Goal: Ask a question

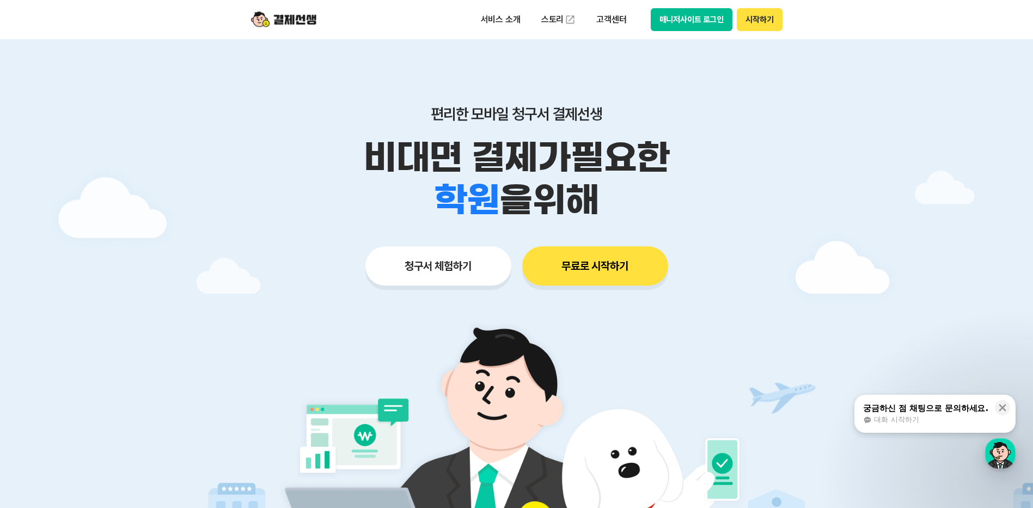
click at [715, 23] on button "매니저사이트 로그인" at bounding box center [692, 19] width 82 height 23
click at [607, 26] on p "고객센터" at bounding box center [611, 20] width 45 height 20
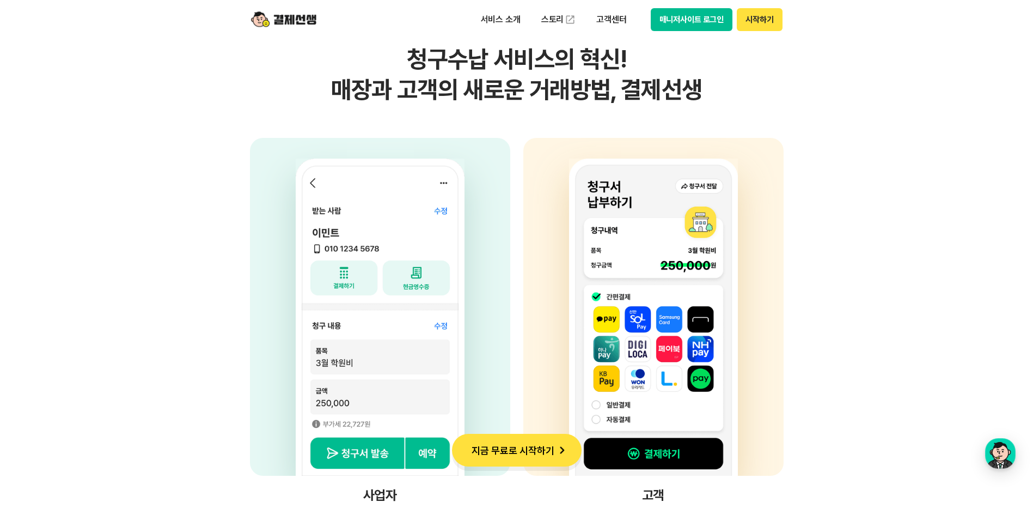
scroll to position [9749, 0]
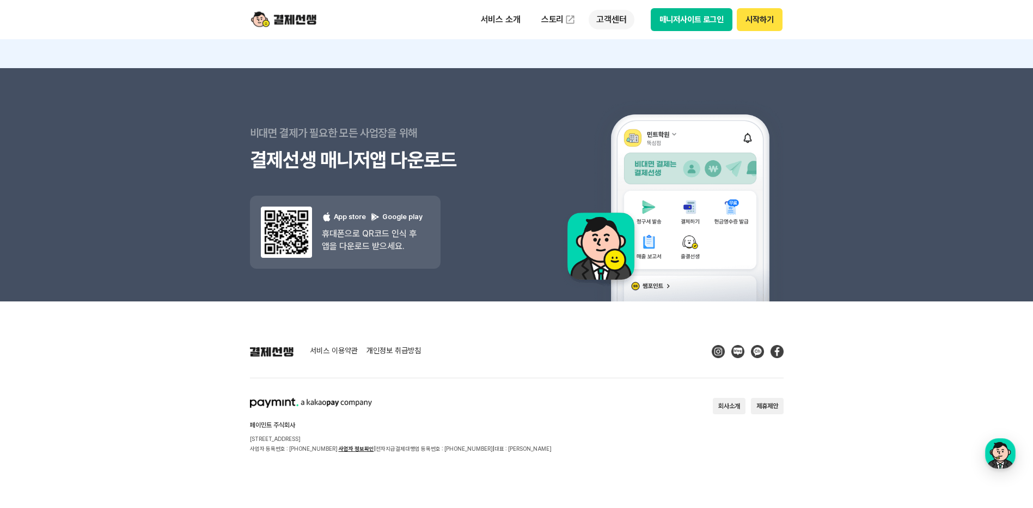
click at [618, 23] on p "고객센터" at bounding box center [611, 20] width 45 height 20
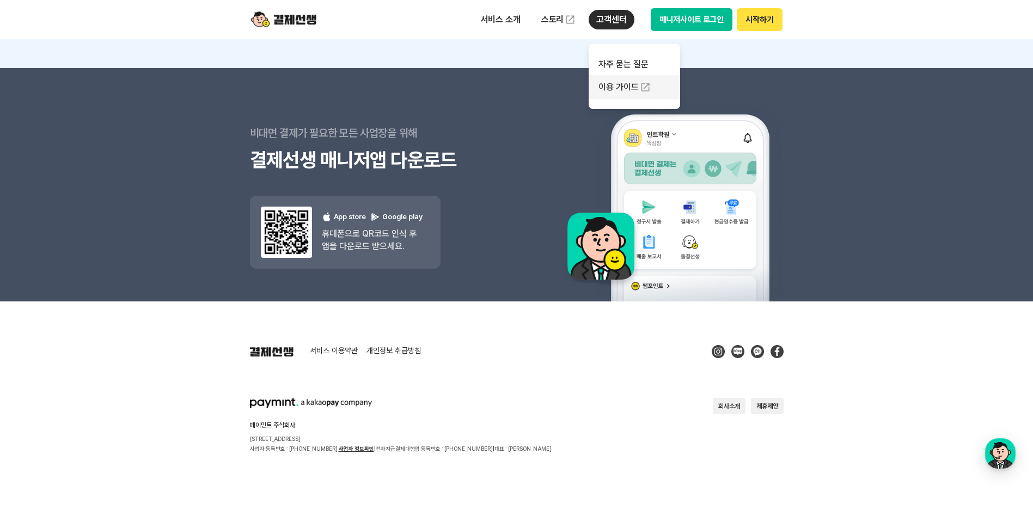
click at [624, 88] on link "이용 가이드" at bounding box center [635, 87] width 92 height 24
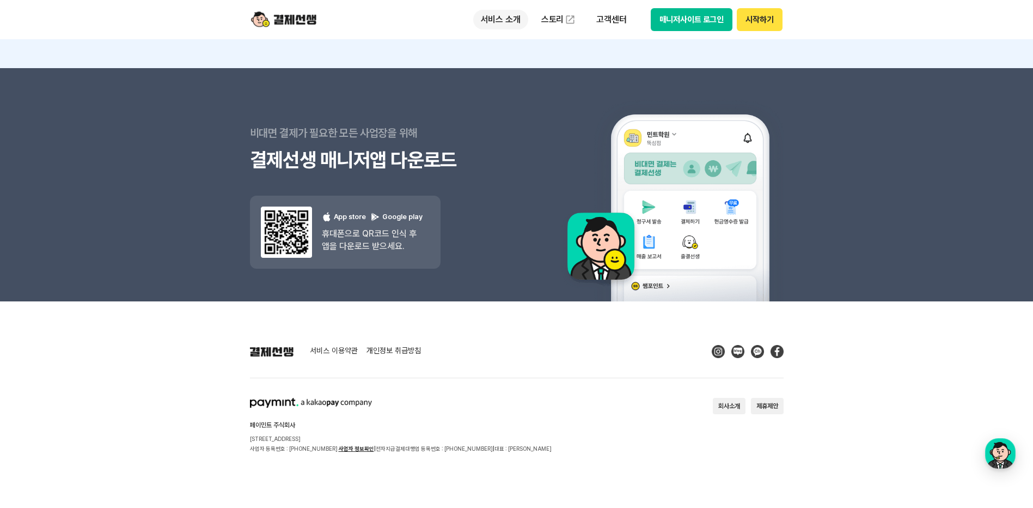
click at [504, 26] on p "서비스 소개" at bounding box center [500, 20] width 55 height 20
click at [615, 354] on section "서비스 이용약관 개인정보 취급방침" at bounding box center [517, 351] width 534 height 13
click at [1012, 451] on div "button" at bounding box center [1001, 453] width 31 height 31
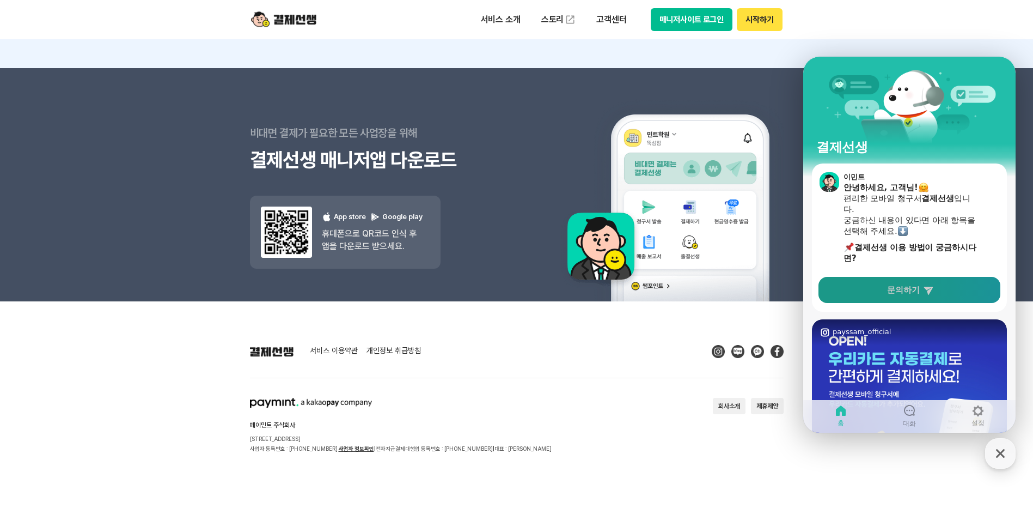
click at [947, 285] on link "문의하기" at bounding box center [910, 290] width 182 height 26
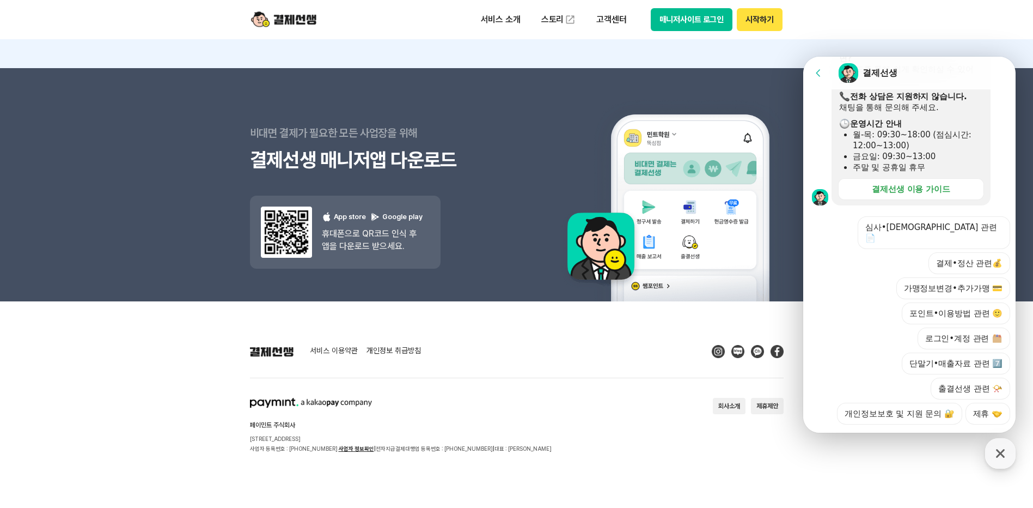
scroll to position [269, 0]
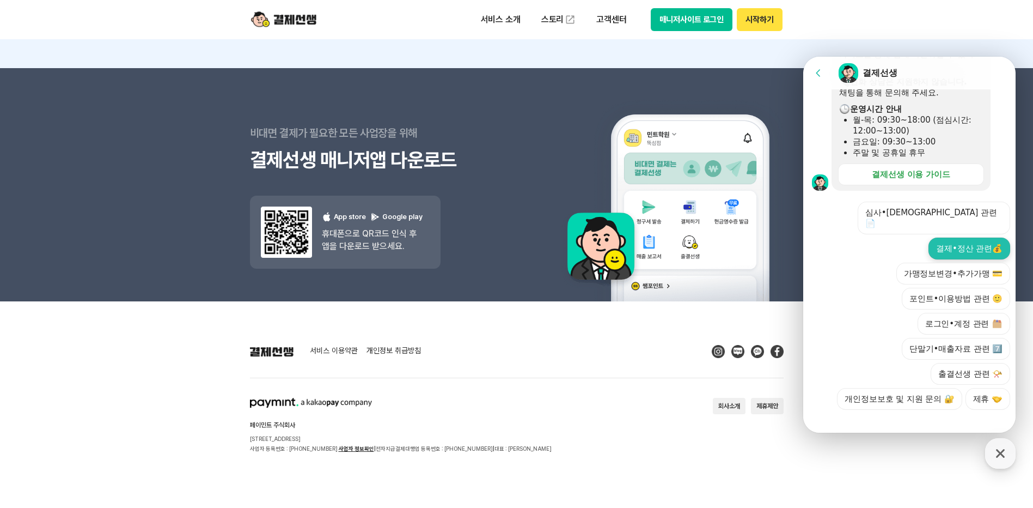
click at [957, 240] on button "결제•정산 관련💰" at bounding box center [970, 249] width 82 height 22
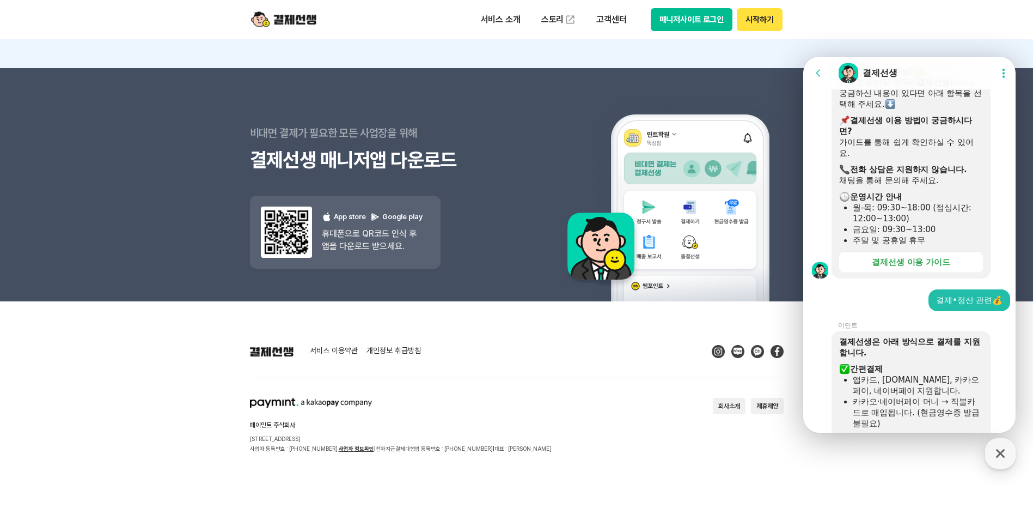
scroll to position [180, 0]
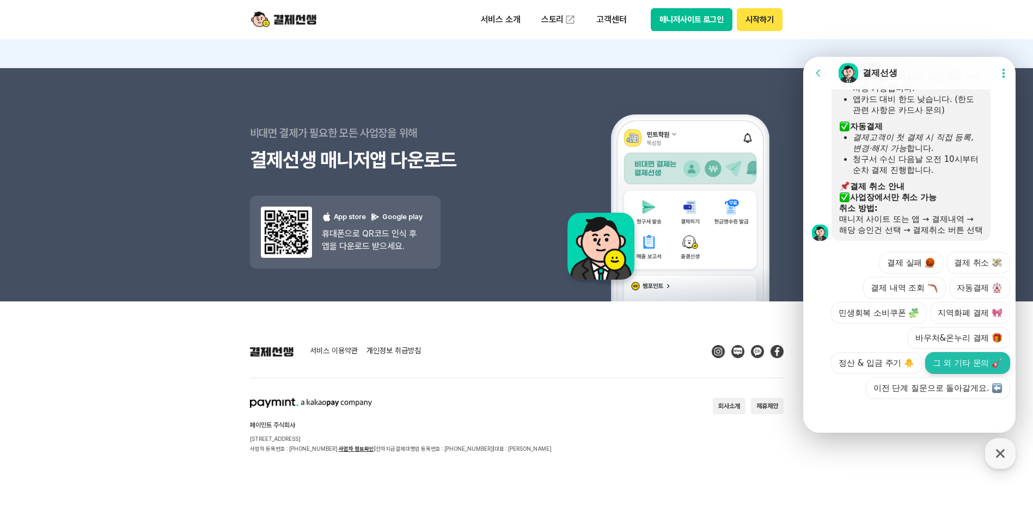
click at [939, 370] on button "그 외 기타 문의" at bounding box center [968, 363] width 85 height 22
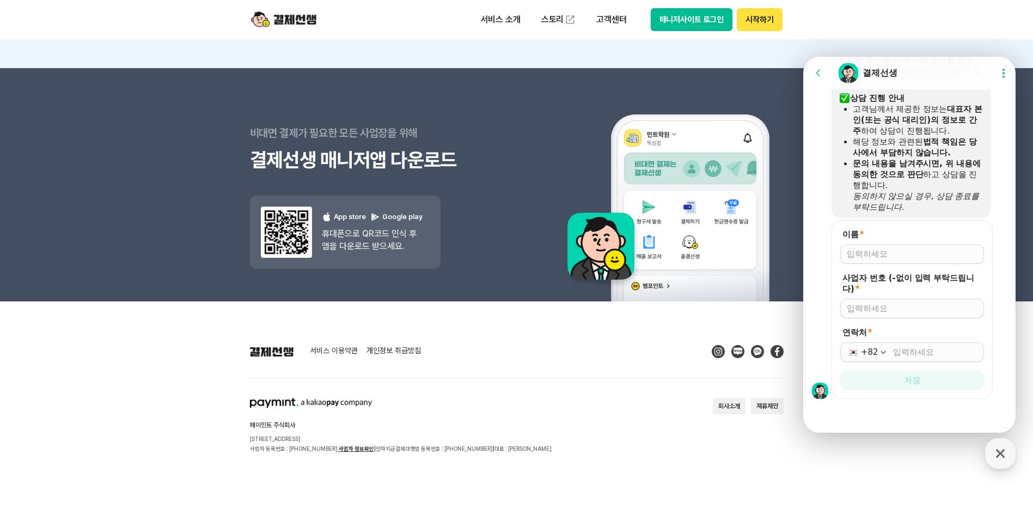
scroll to position [820, 0]
click at [918, 253] on input "이름 *" at bounding box center [912, 253] width 131 height 11
type input "세무법인 예인 압구정"
type input "3288501433"
click at [948, 358] on div "+82" at bounding box center [913, 352] width 144 height 20
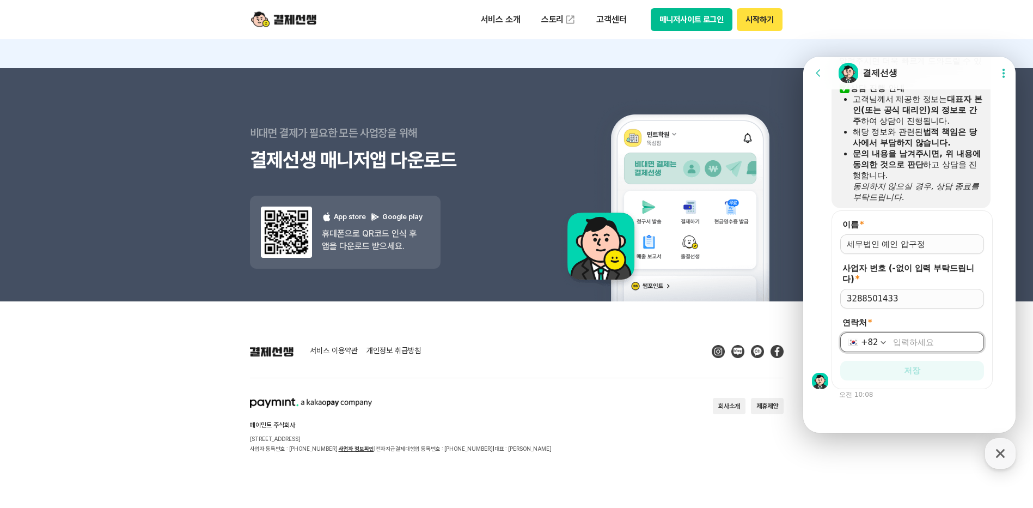
click at [948, 348] on div "+82" at bounding box center [913, 342] width 144 height 20
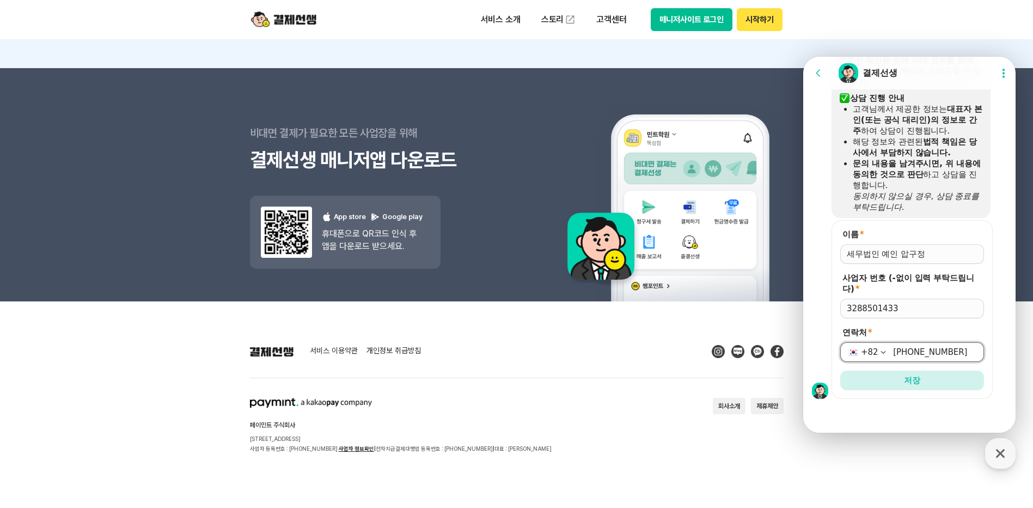
type input "[PHONE_NUMBER]"
click at [910, 392] on form "이름 * 사업자 번호 (-없이 입력 부탁드립니다) * 3288501433 연락처 * [PHONE_NUMBER] 저장" at bounding box center [912, 309] width 161 height 179
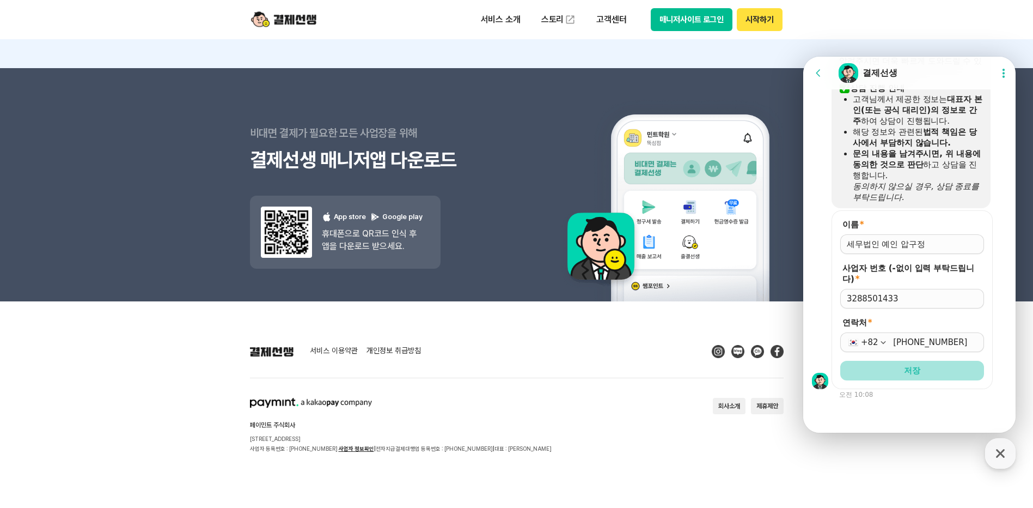
click at [909, 382] on form "이름 * 사업자 번호 (-없이 입력 부탁드립니다) * 3288501433 연락처 * [PHONE_NUMBER] 저장" at bounding box center [912, 299] width 161 height 179
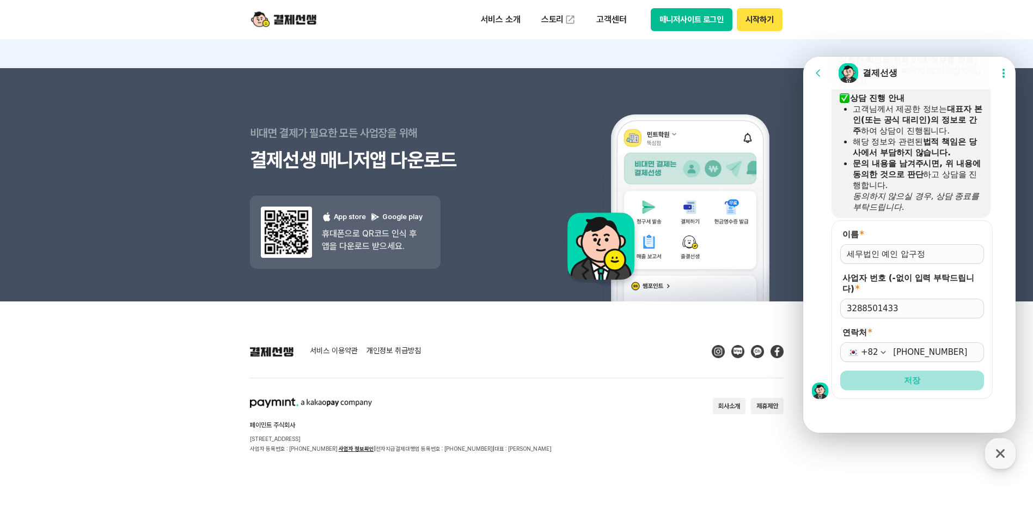
click at [927, 376] on button "저장" at bounding box center [913, 380] width 144 height 20
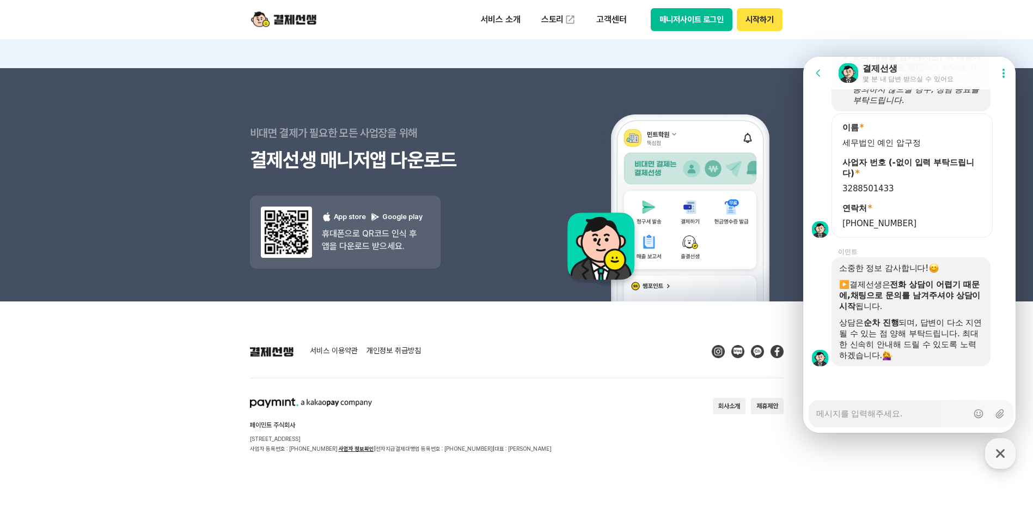
scroll to position [927, 0]
click at [928, 414] on textarea "Messenger Input Textarea" at bounding box center [892, 409] width 151 height 19
type textarea "x"
type textarea "ㅇ"
type textarea "x"
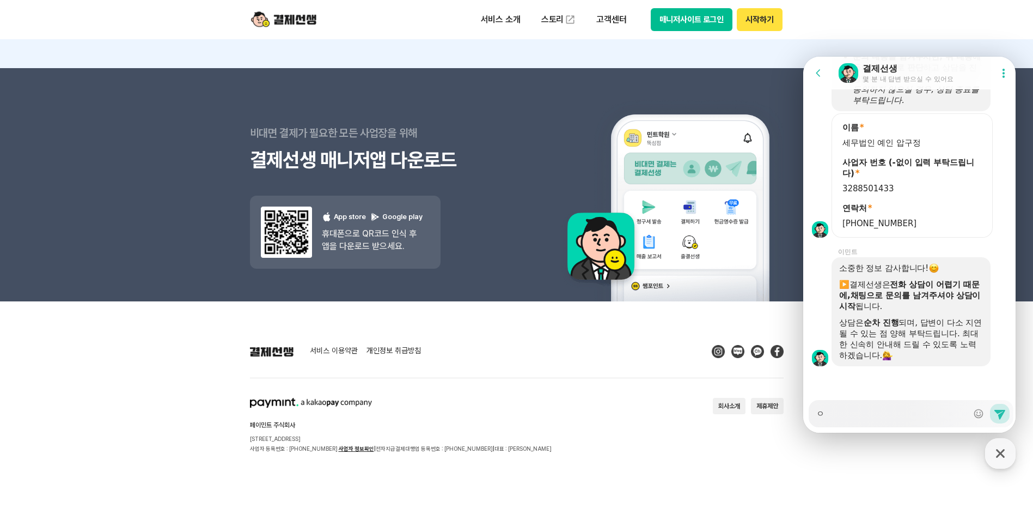
type textarea "아"
type textarea "x"
type textarea "안"
type textarea "x"
type textarea "안ㄴ"
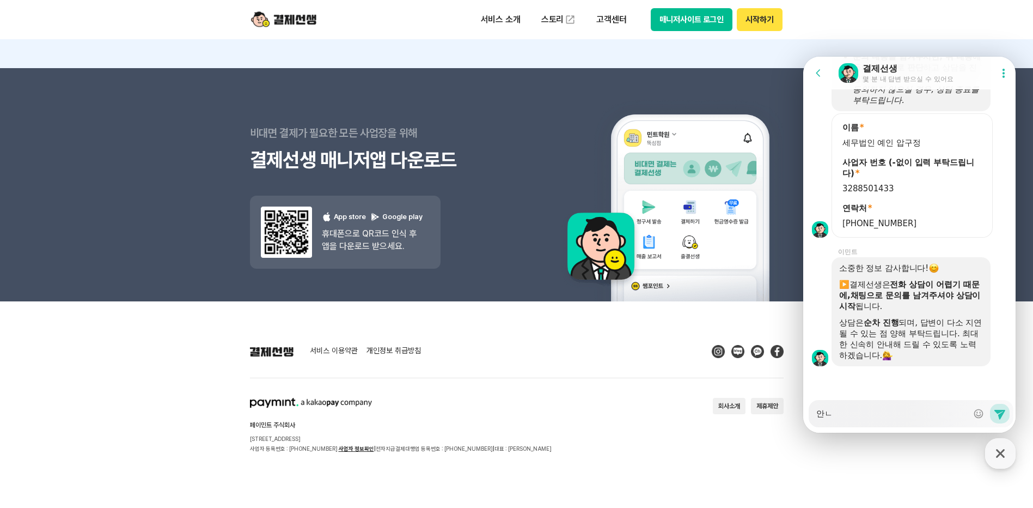
type textarea "x"
type textarea "안녀"
type textarea "x"
type textarea "안녕"
type textarea "x"
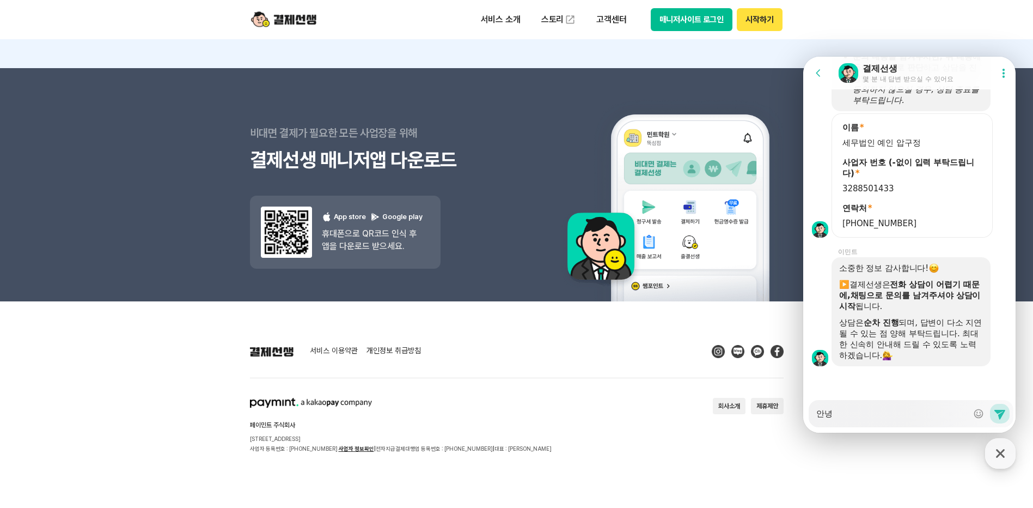
type textarea "안녕ㅎ"
type textarea "x"
type textarea "안녕하"
type textarea "x"
type textarea "안녕핫"
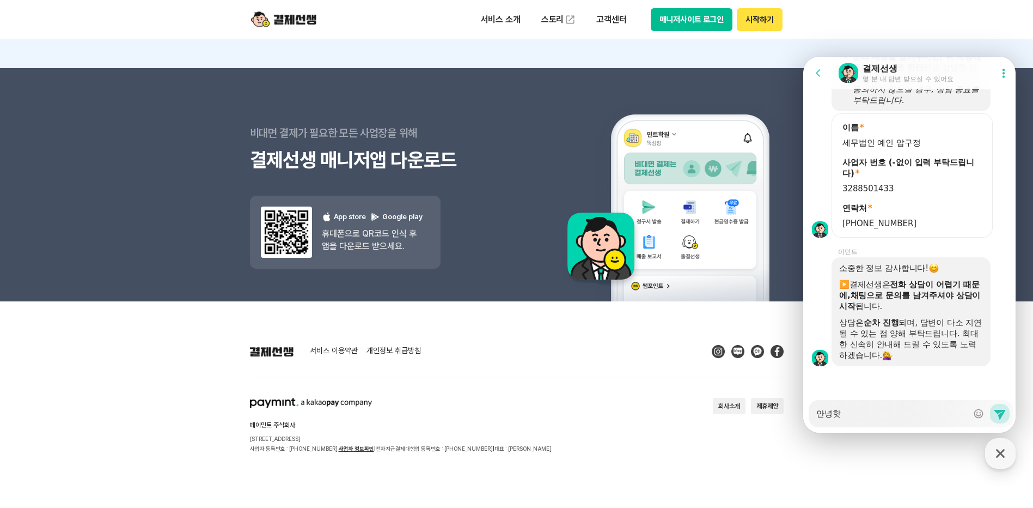
type textarea "x"
type textarea "안녕하세"
type textarea "x"
type textarea "안녕하셍"
type textarea "x"
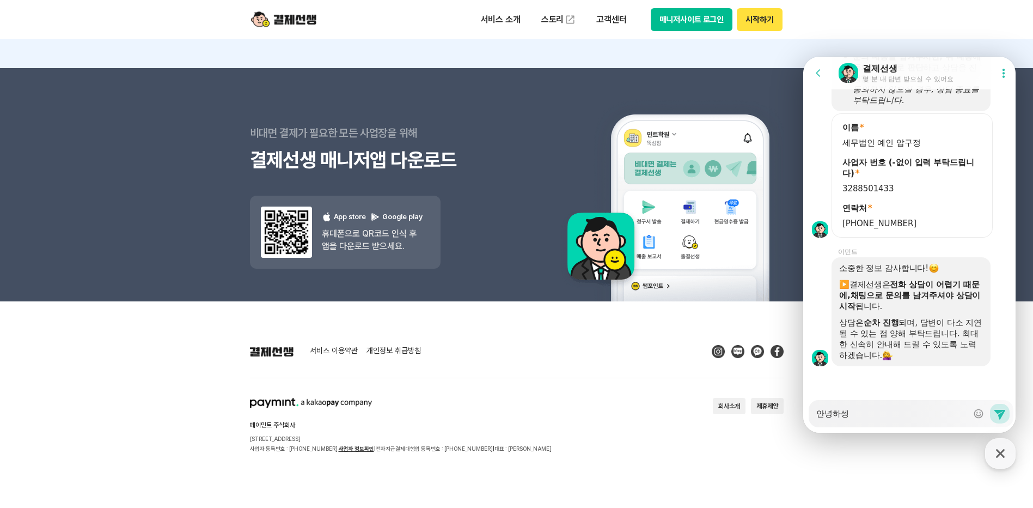
type textarea "안녕하세요"
type textarea "x"
type textarea "안녕하세요."
type textarea "x"
type textarea "안녕하세요."
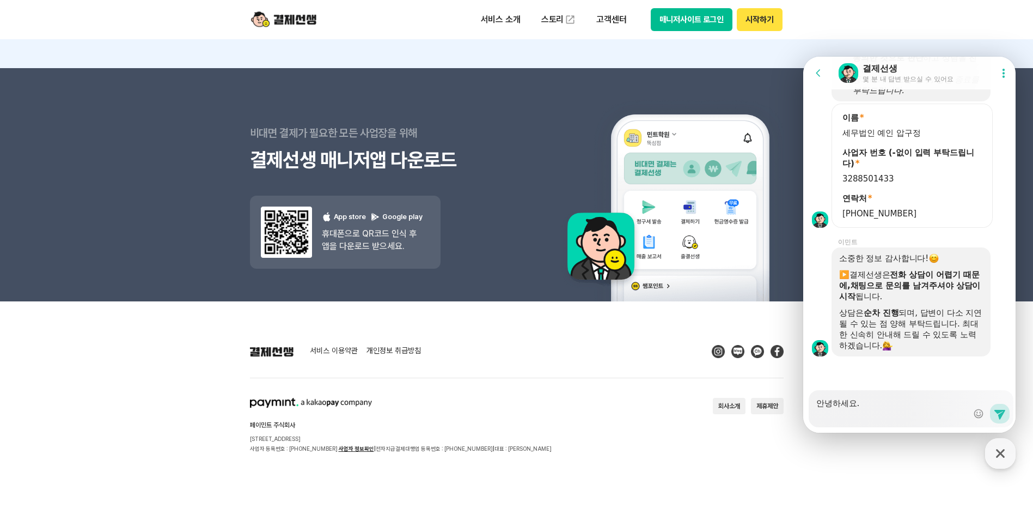
scroll to position [937, 0]
type textarea "x"
type textarea "안녕하세요. 8"
type textarea "x"
type textarea "안녕하세요. 8ㅇ"
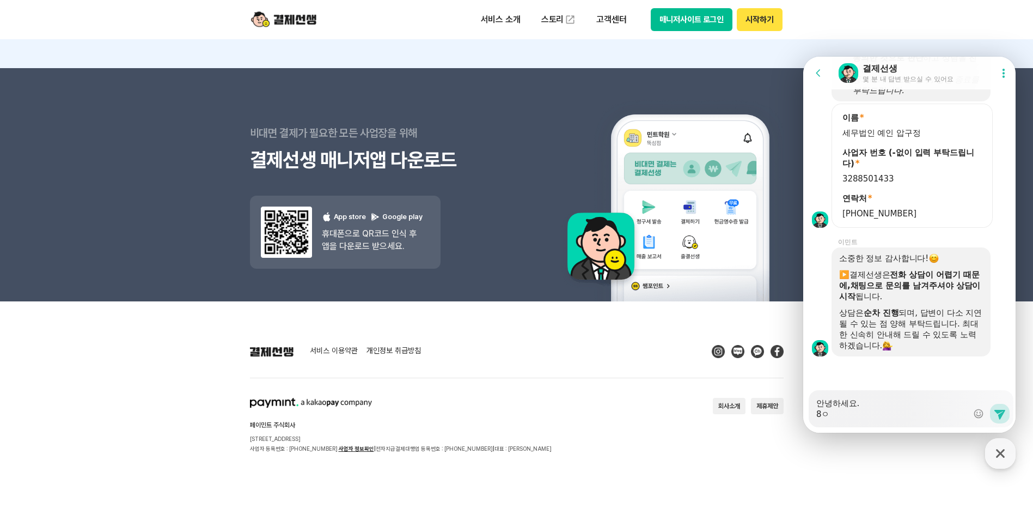
type textarea "x"
type textarea "안녕하세요. 8우"
type textarea "x"
type textarea "안녕하세요. 8워"
type textarea "x"
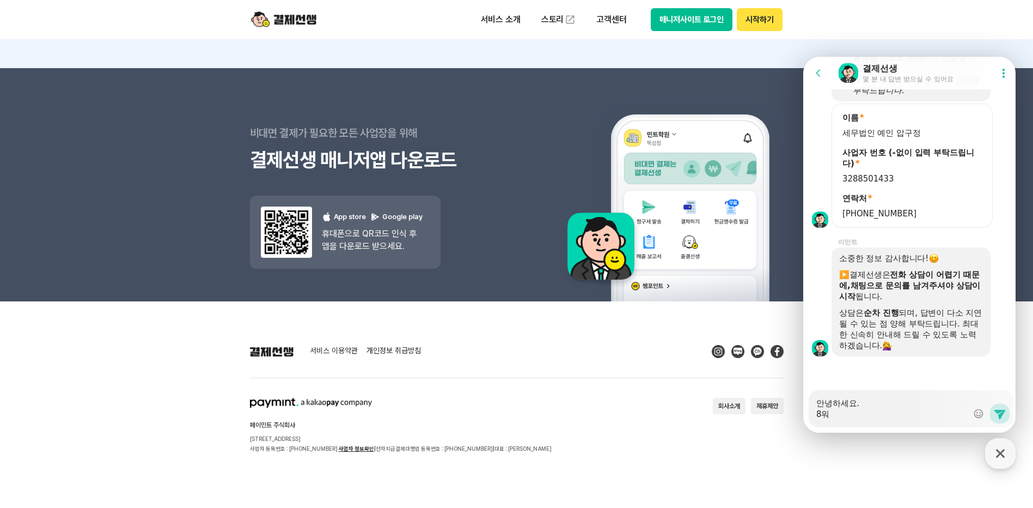
type textarea "안녕하세요. 8월"
type textarea "x"
type textarea "안녕하세요. 8월1"
type textarea "x"
type textarea "안녕하세요. 8월"
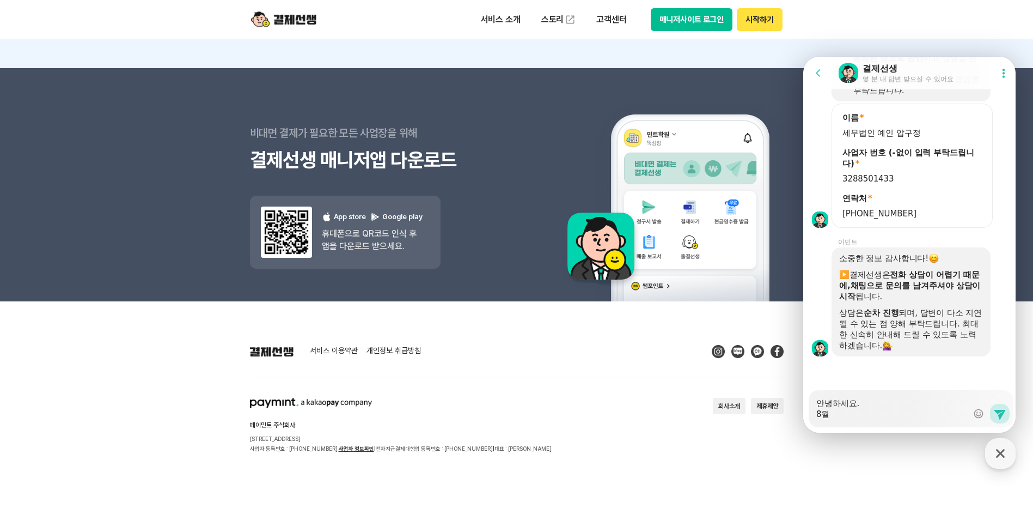
type textarea "x"
type textarea "안녕하세요. 8월2"
type textarea "x"
type textarea "안녕하세요. 8월21"
type textarea "x"
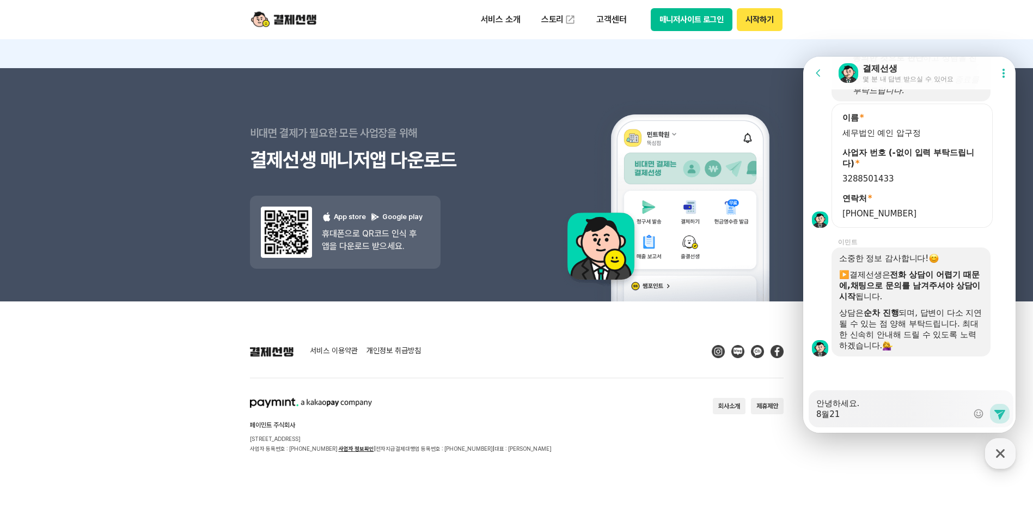
type textarea "안녕하세요. 8월21ㅇ"
type textarea "x"
type textarea "안녕하세요. 8월21이"
type textarea "x"
type textarea "안녕하세요. [DATE]"
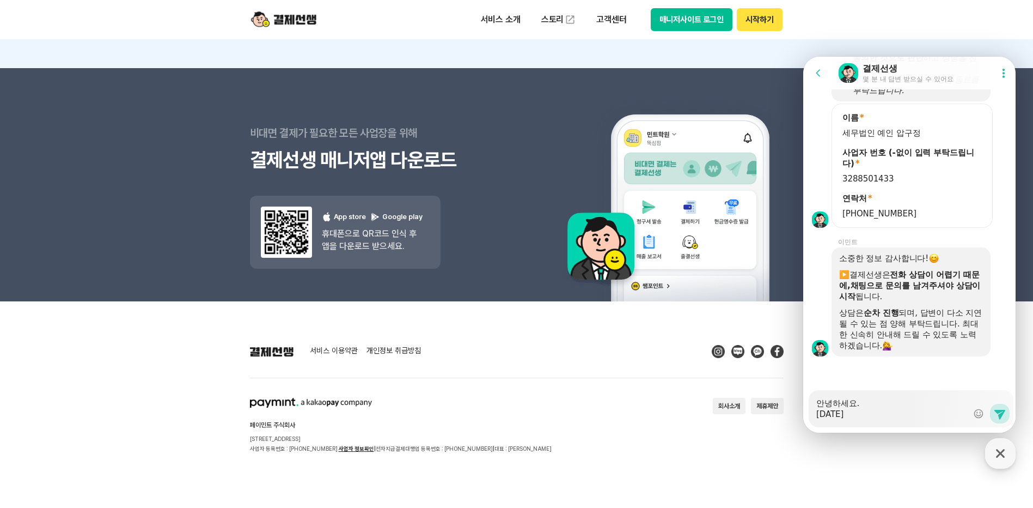
click at [896, 415] on textarea "안녕하세요. [DATE]" at bounding box center [892, 404] width 151 height 29
type textarea "x"
type textarea "안녕하세요. [DATE]"
type textarea "x"
type textarea "안녕하세요. [DATE] ㅋ"
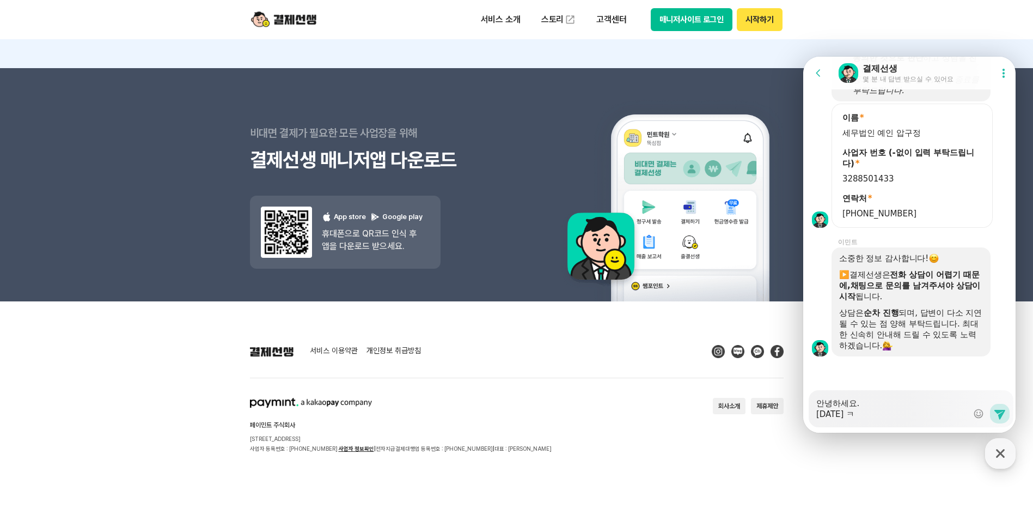
type textarea "x"
type textarea "안녕하세요. [DATE] 카"
type textarea "x"
type textarea "안녕하세요. [DATE] 칻"
type textarea "x"
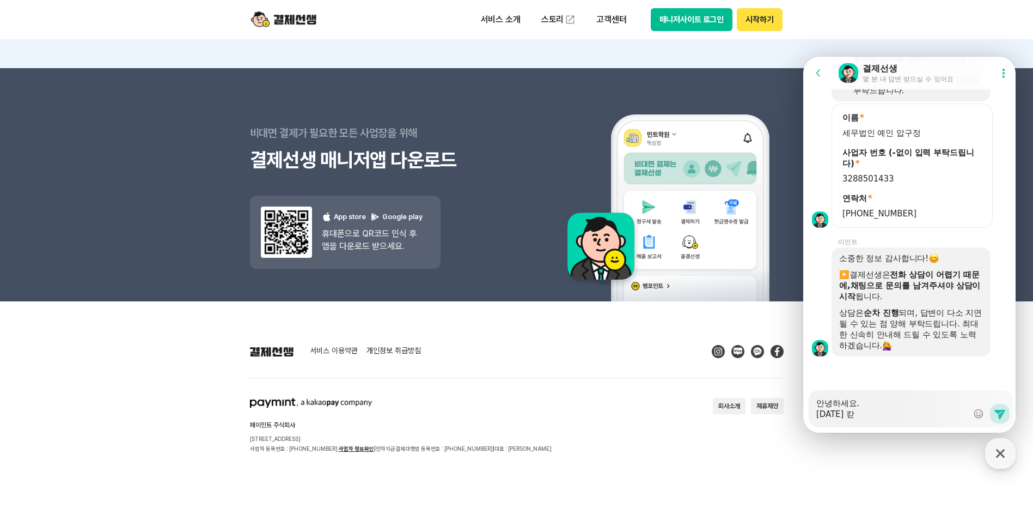
type textarea "안녕하세요. [DATE] 카드"
type textarea "x"
type textarea "안녕하세요. [DATE] 카득"
type textarea "x"
type textarea "안녕하세요. [DATE] 카드겨"
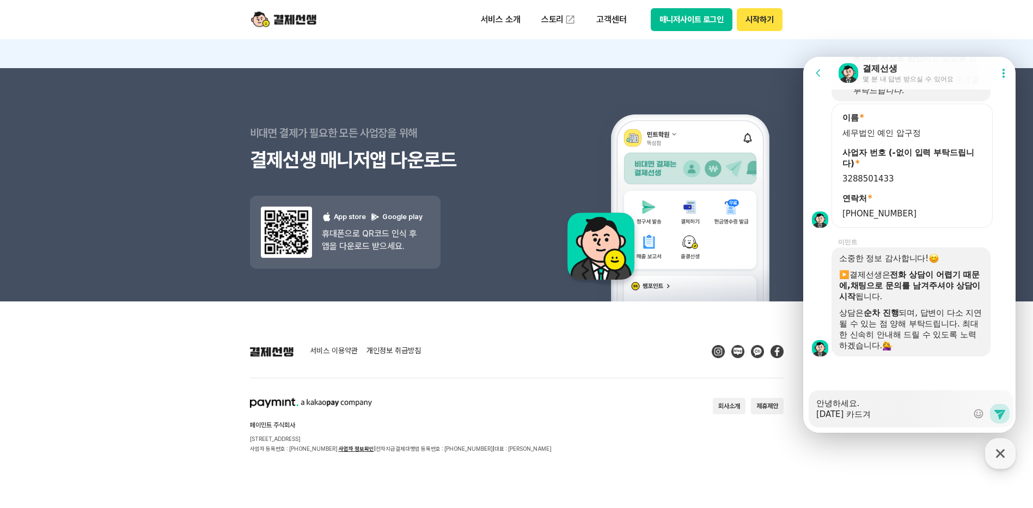
type textarea "x"
type textarea "안녕하세요. [DATE] 카드결"
type textarea "x"
type textarea "안녕하세요. [DATE] 카드결제"
type textarea "x"
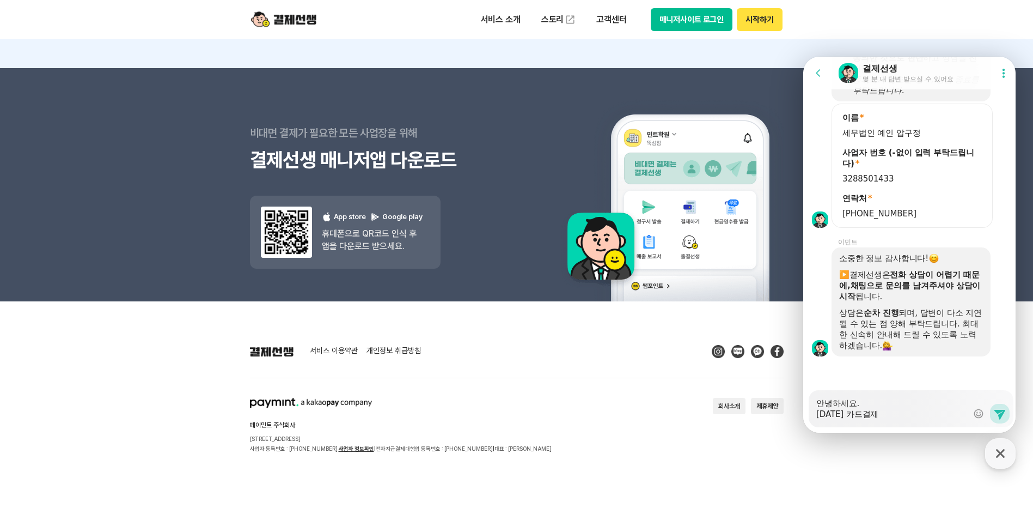
type textarea "안녕하세요. [DATE] 카드결제"
type textarea "x"
type textarea "안녕하세요. [DATE] 카드결제"
type textarea "x"
type textarea "안녕하세요. [DATE] 카드결제ㄱ"
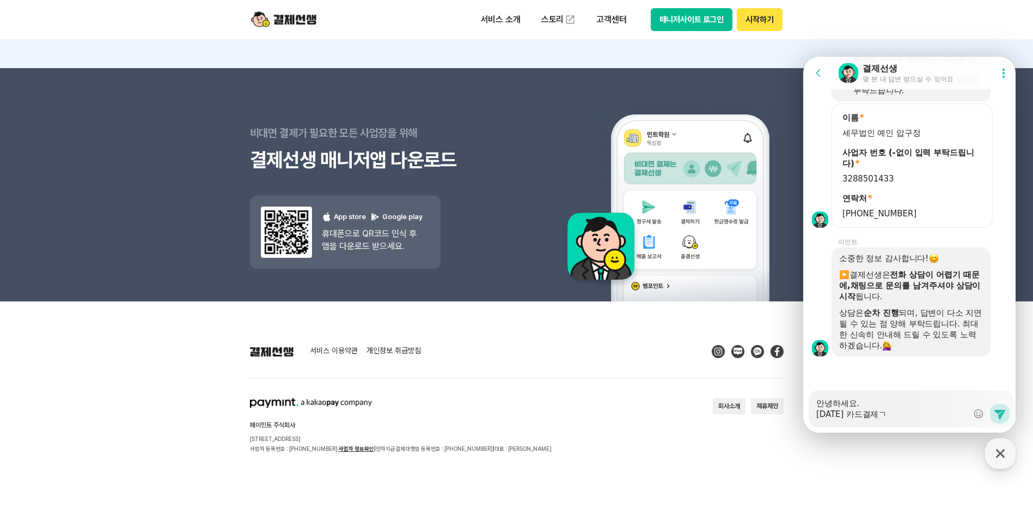
type textarea "x"
type textarea "안녕하세요. [DATE] 카드결제거"
type textarea "x"
type textarea "안녕하세요. [DATE] 카드결제건"
type textarea "x"
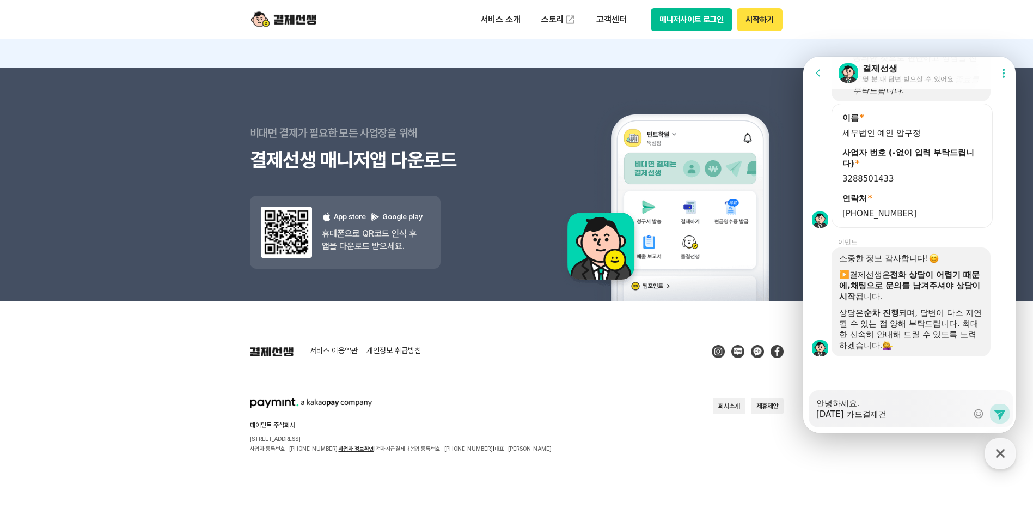
type textarea "안녕하세요. [DATE] 카드결제건"
type textarea "x"
type textarea "안녕하세요. [DATE] 카드결제건 ㅊ"
type textarea "x"
type textarea "안녕하세요. [DATE] 카드결제건 취"
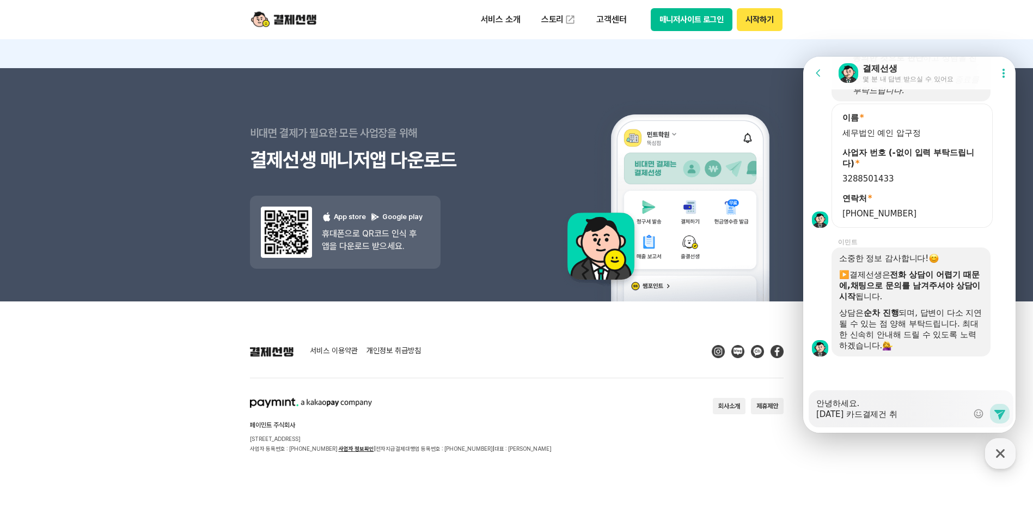
type textarea "x"
type textarea "안녕하세요. [DATE] 카드결제건 췻"
type textarea "x"
type textarea "안녕하세요. [DATE] 카드결제건 취소"
type textarea "x"
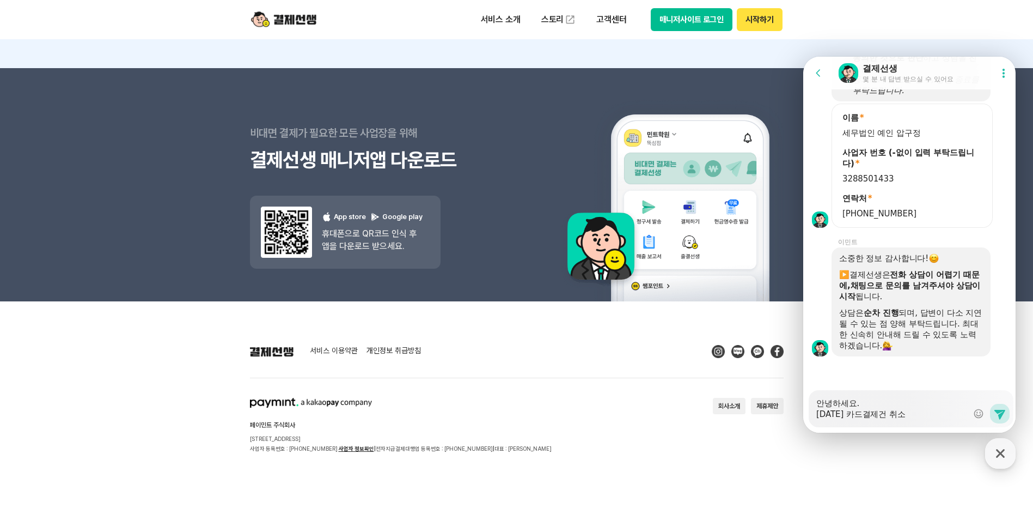
type textarea "안녕하세요. [DATE] 카드결제건 취송"
type textarea "x"
type textarea "안녕하세요. [DATE] 카드결제건 취소요"
type textarea "x"
type textarea "안녕하세요. [DATE] 카드결제건 취소욫"
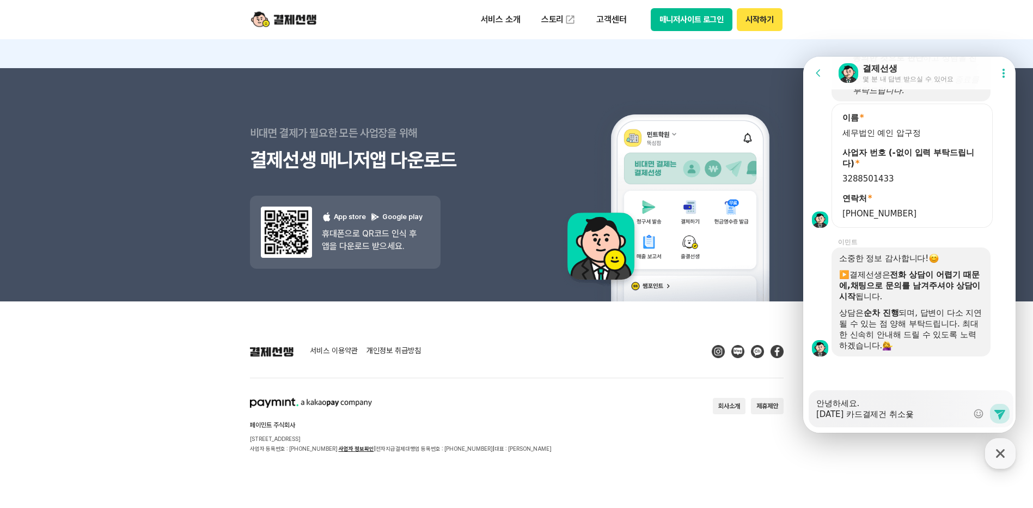
type textarea "x"
type textarea "안녕하세요. [DATE] 카드결제건 취소요처"
type textarea "x"
type textarea "안녕하세요. [DATE] 카드결제건 취소요청"
type textarea "x"
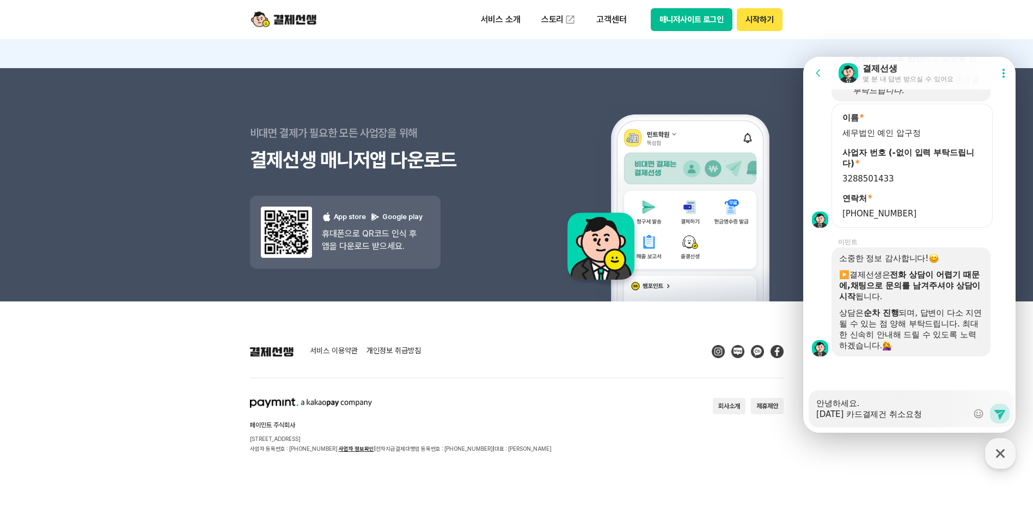
type textarea "안녕하세요. [DATE] 카드결제건 취소요청ㅎ"
type textarea "x"
type textarea "안녕하세요. [DATE] 카드결제건 취소요청하"
type textarea "x"
type textarea "안녕하세요. [DATE] 카드결제건 취소요청학"
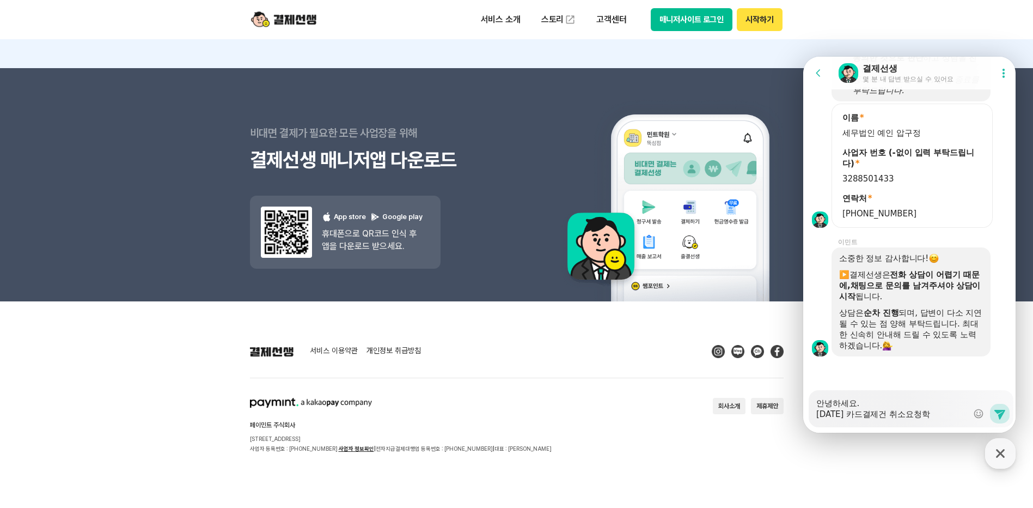
type textarea "x"
type textarea "안녕하세요. [DATE] 카드결제건 취소요청하고"
type textarea "x"
type textarea "안녕하세요. [DATE] 카드결제건 취소요청하고"
type textarea "x"
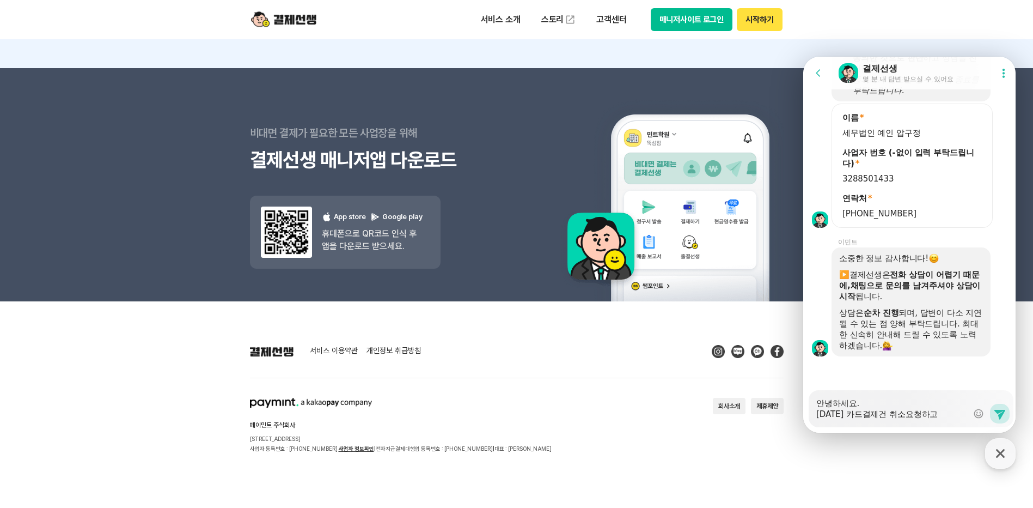
type textarea "안녕하세요. [DATE] 카드결제건 취소요청하고"
type textarea "x"
type textarea "안녕하세요. [DATE] 카드결제건 취소요청하"
type textarea "x"
type textarea "안녕하세요. [DATE] 카드결제건 취소요청"
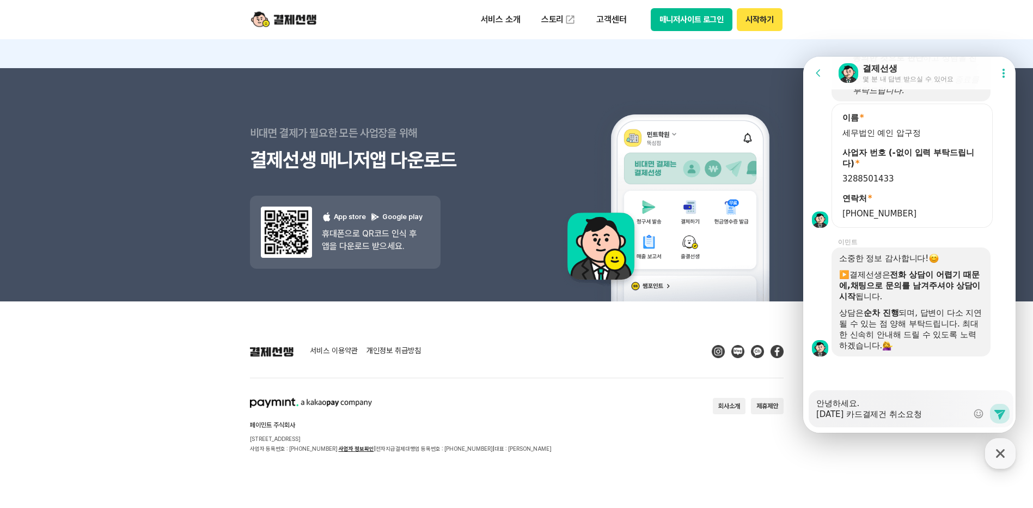
type textarea "x"
type textarea "안녕하세요. [DATE] 카드결제건 취소요"
type textarea "x"
type textarea "안녕하세요. [DATE] 카드결제건 취소"
type textarea "x"
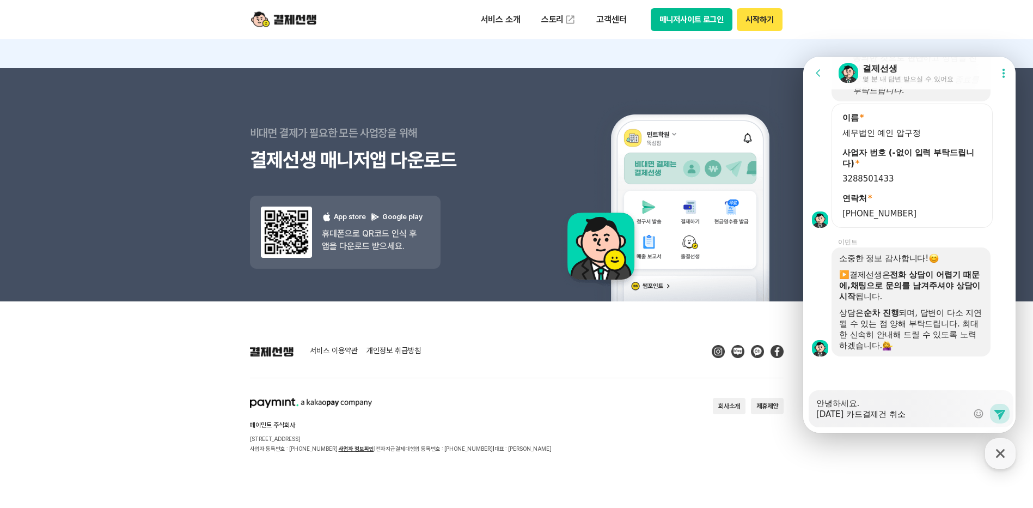
type textarea "안녕하세요. [DATE] 카드결제건 취소ㅎ"
type textarea "x"
type textarea "안녕하세요. [DATE] 카드결제건 취소하"
type textarea "x"
type textarea "안녕하세요. [DATE] 카드결제건 취소할"
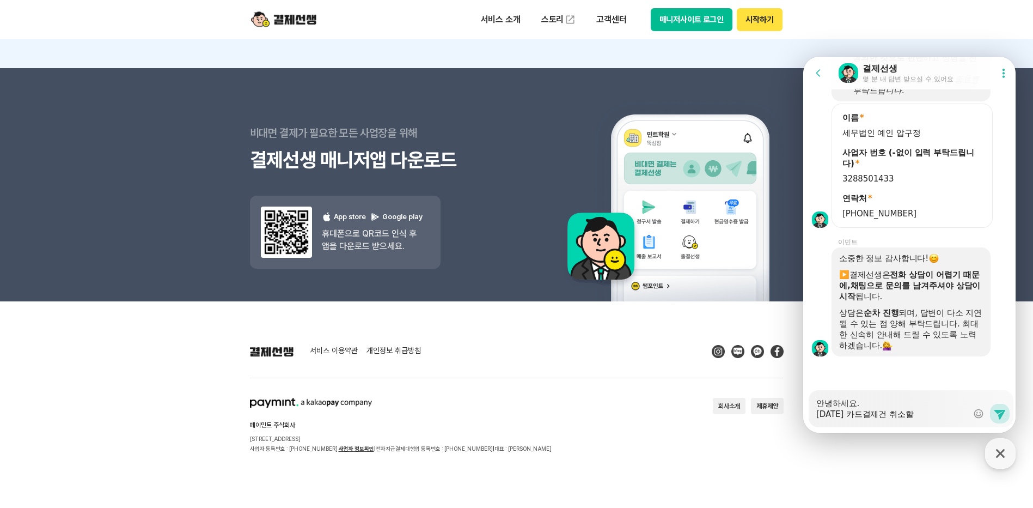
type textarea "x"
type textarea "안녕하세요. [DATE] 카드결제건 취소하려"
type textarea "x"
type textarea "안녕하세요. [DATE] 카드결제건 취소하력"
type textarea "x"
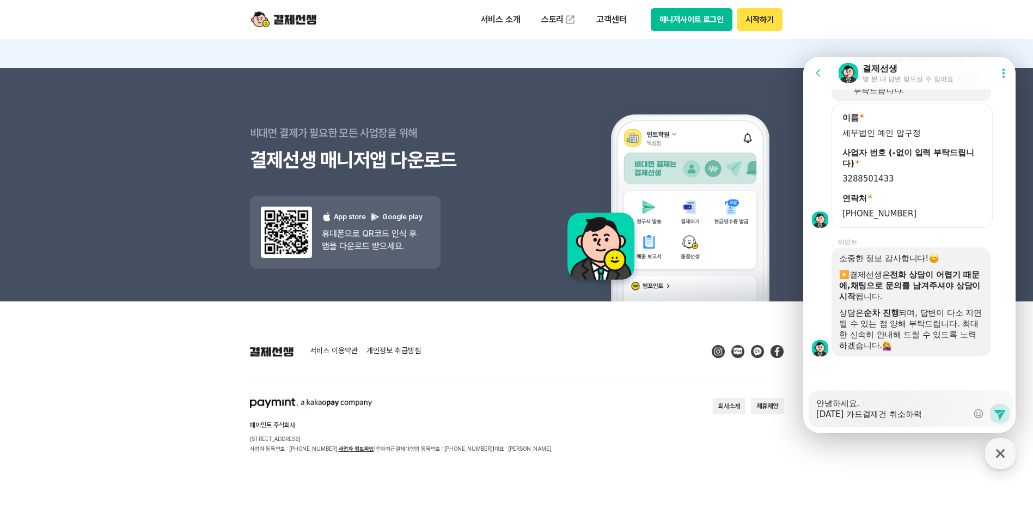
type textarea "안녕하세요. [DATE] 카드결제건 취소하려고"
type textarea "x"
type textarea "안녕하세요. [DATE] 카드결제건 취소하려고"
type textarea "x"
type textarea "안녕하세요. [DATE] 카드결제건 취소하려고 ㅏ"
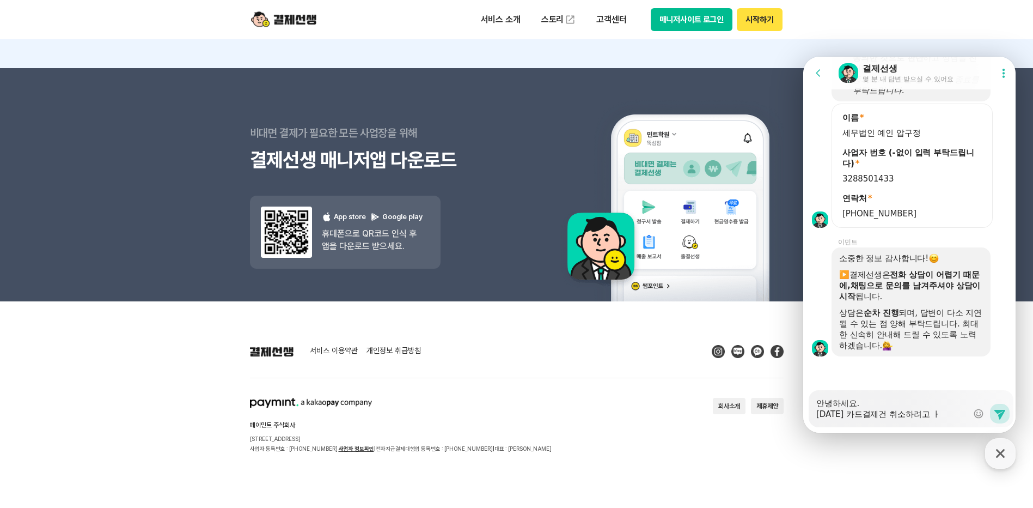
type textarea "x"
type textarea "안녕하세요. [DATE] 카드결제건 취소하려고 ㅏㅎ"
type textarea "x"
type textarea "안녕하세요. [DATE] 카드결제건 취소하려고 ㅏㅎㄴ"
type textarea "x"
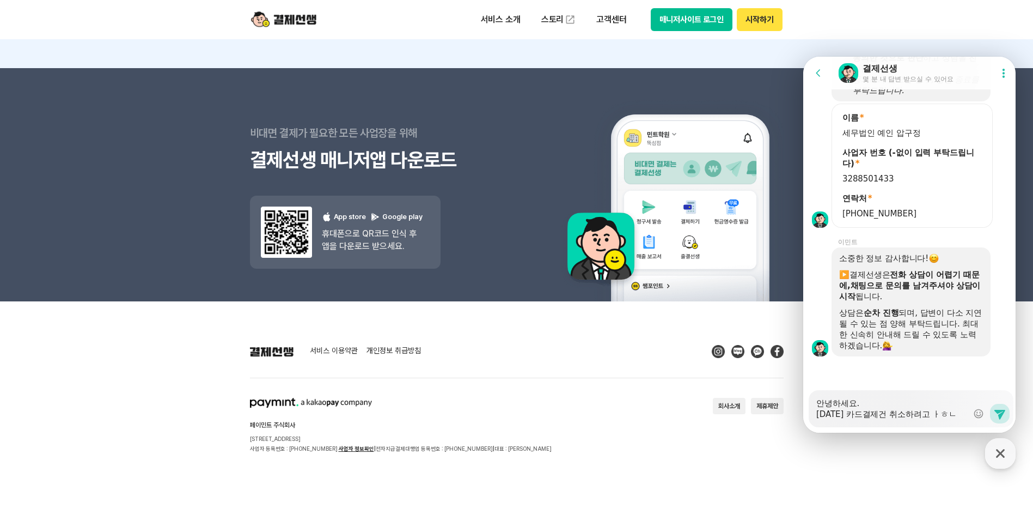
type textarea "안녕하세요. [DATE] 카드결제건 취소하려고 ㅏㅎ느"
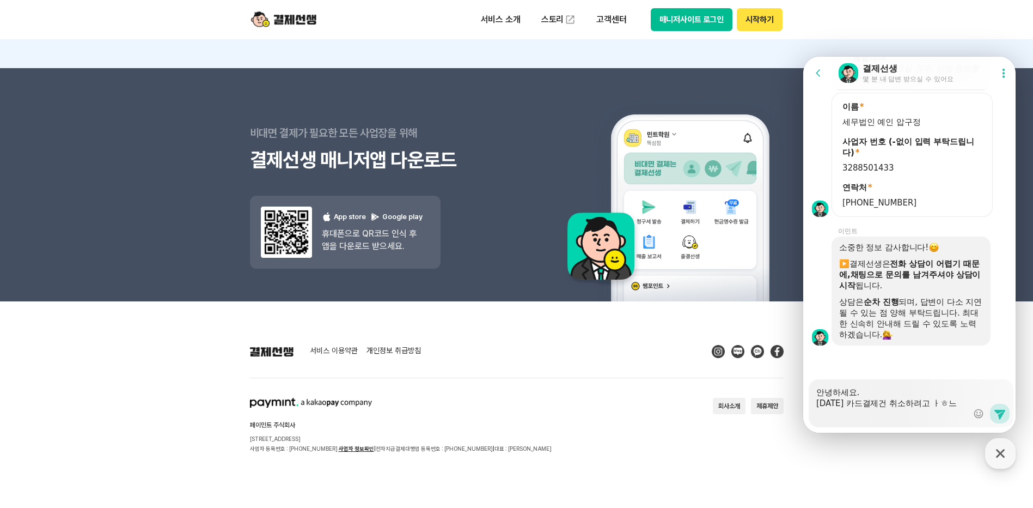
type textarea "x"
type textarea "안녕하세요. [DATE] 카드결제건 취소하려고 ㅏㅎ는"
type textarea "x"
type textarea "안녕하세요. [DATE] 카드결제건 취소하려고 ㅏㅎ느"
type textarea "x"
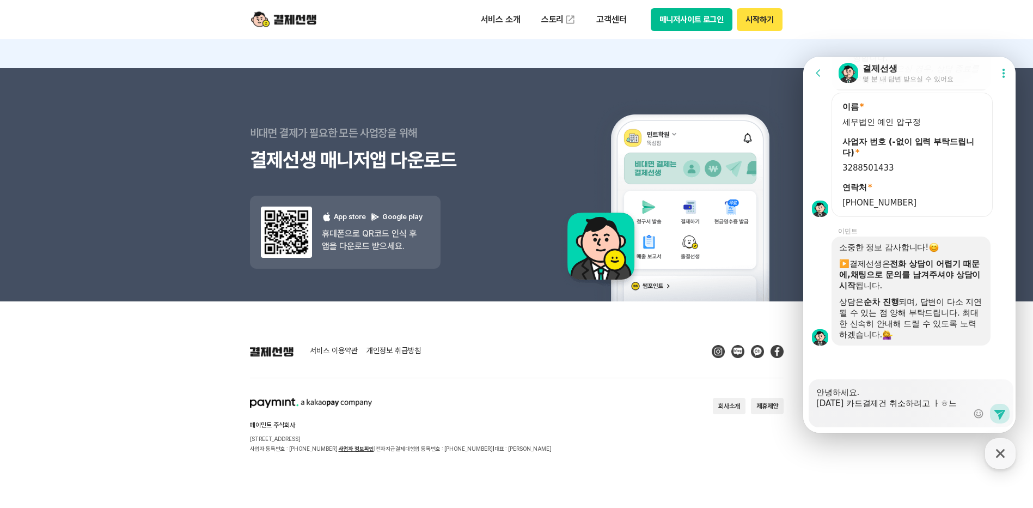
type textarea "안녕하세요. [DATE] 카드결제건 취소하려고 ㅏㅎㄴ"
type textarea "x"
type textarea "안녕하세요. [DATE] 카드결제건 취소하려고 ㅏㅎ"
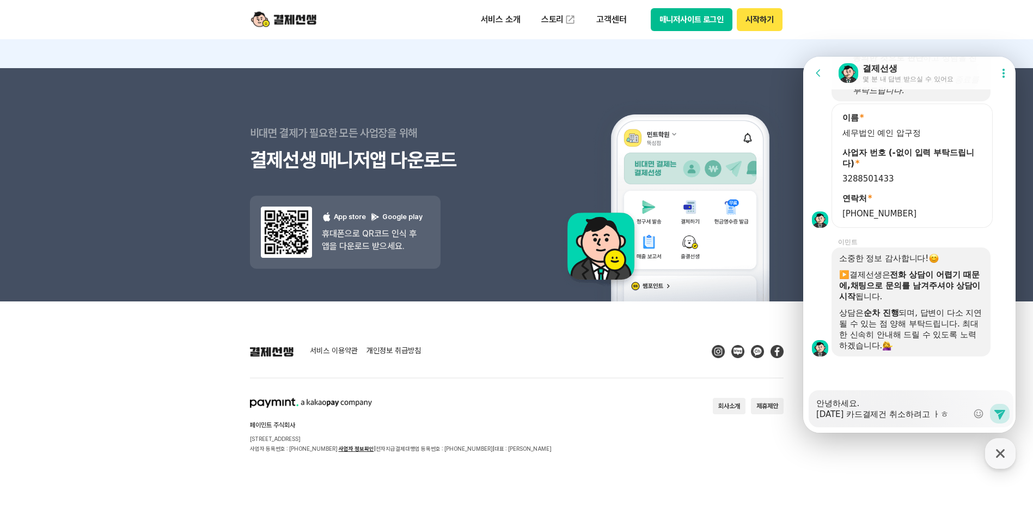
type textarea "x"
type textarea "안녕하세요. [DATE] 카드결제건 취소하려고"
type textarea "x"
type textarea "안녕하세요. [DATE] 카드결제건 취소하려고 ㅎ"
type textarea "x"
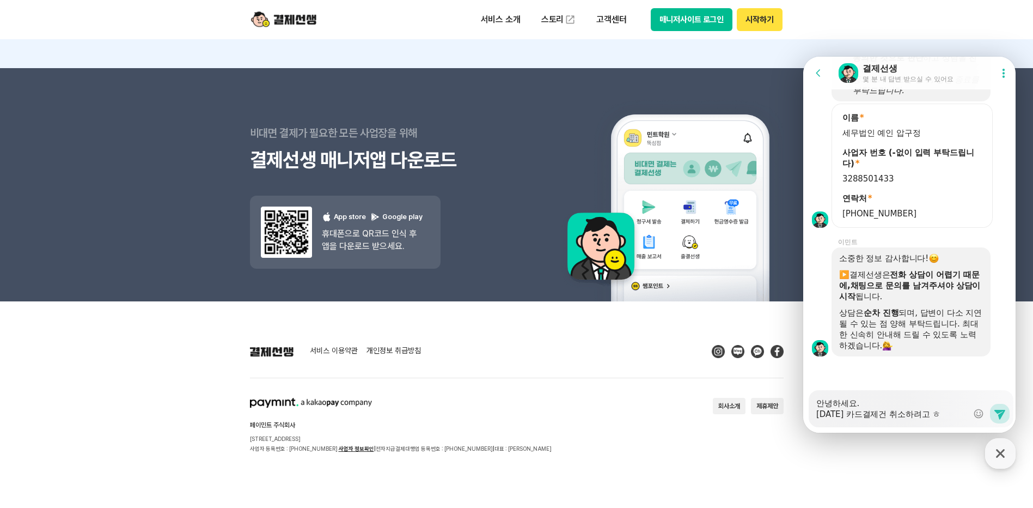
type textarea "안녕하세요. [DATE] 카드결제건 취소하려고 하"
type textarea "x"
type textarea "안녕하세요. [DATE] 카드결제건 취소하려고 한"
type textarea "x"
type textarea "안녕하세요. [DATE] 카드결제건 취소하려고 [DEMOGRAPHIC_DATA]"
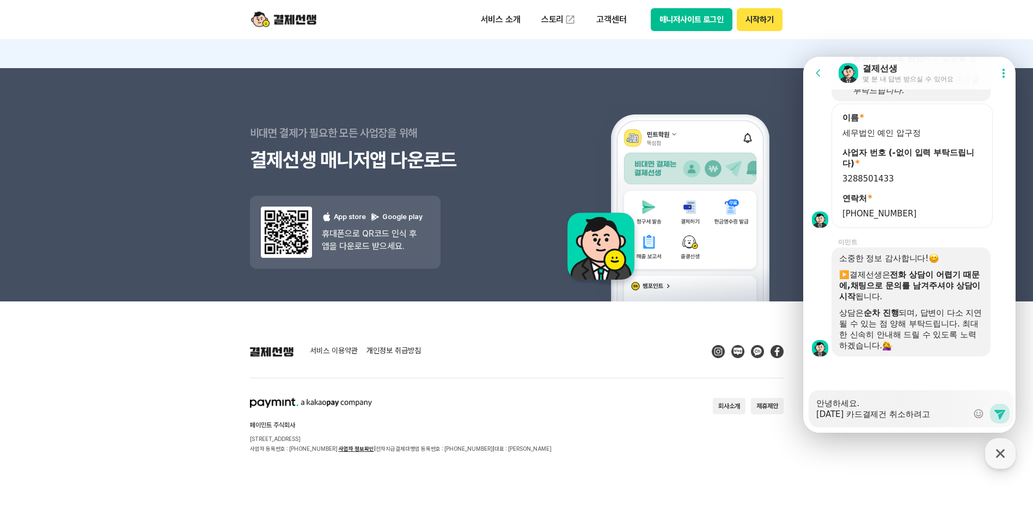
type textarea "x"
type textarea "안녕하세요. [DATE] 카드결제건 취소하려고 하는"
type textarea "x"
type textarea "안녕하세요. [DATE] 카드결제건 취소하려고 하는ㄷ"
type textarea "x"
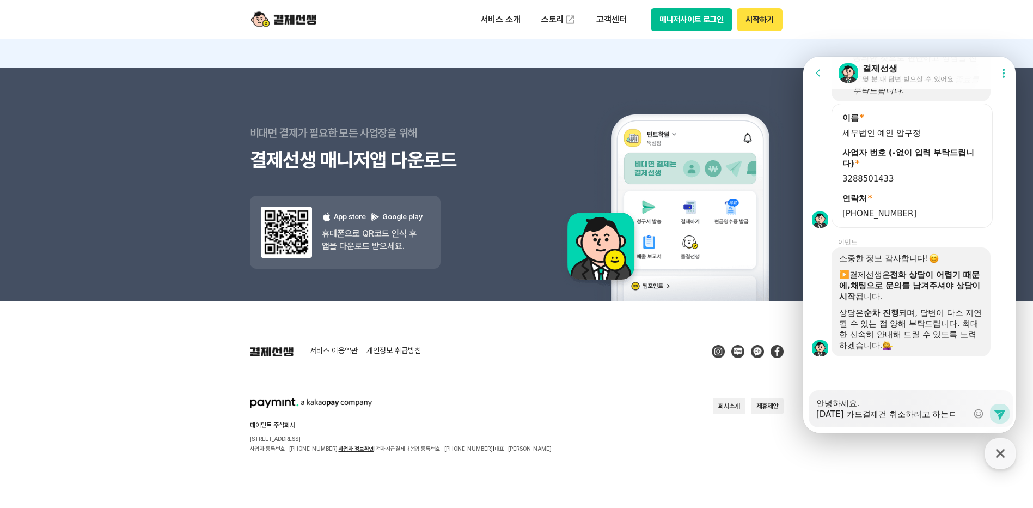
type textarea "안녕하세요. [DATE] 카드결제건 취소하려고 하는데"
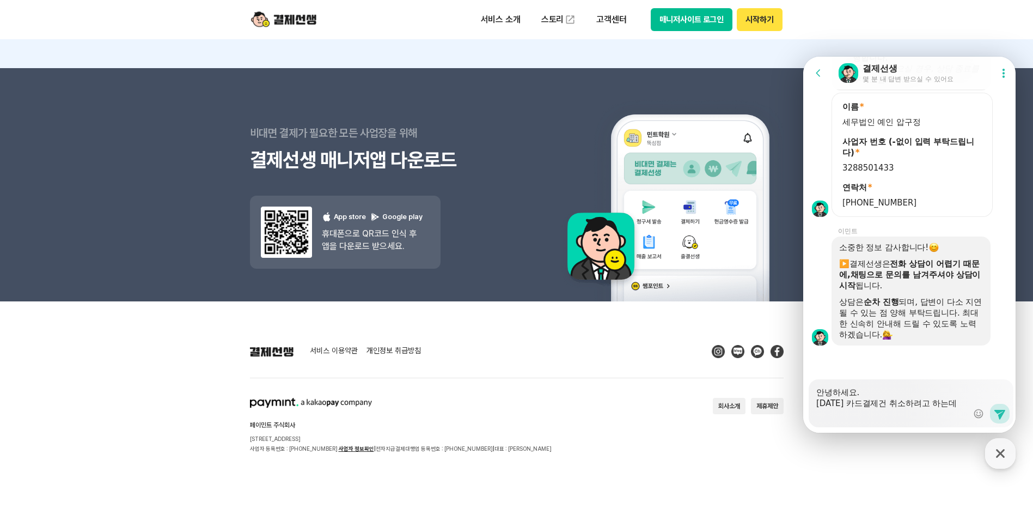
type textarea "x"
type textarea "안녕하세요. [DATE] 카드결제건 취소하려고 하는데"
type textarea "x"
type textarea "안녕하세요. [DATE] 카드결제건 취소하려고 하는데 ㅎ"
type textarea "x"
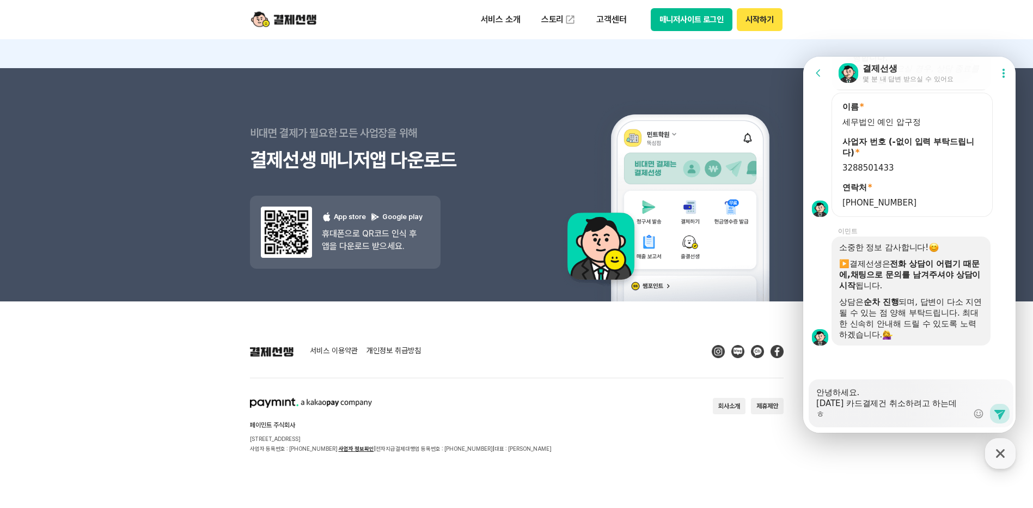
type textarea "안녕하세요. [DATE] 카드결제건 취소하려고 하는데 하"
type textarea "x"
type textarea "안녕하세요. [DATE] 카드결제건 취소하려고 하는데 한"
type textarea "x"
type textarea "안녕하세요. [DATE] 카드결제건 취소하려고 하는데 한ㄷ"
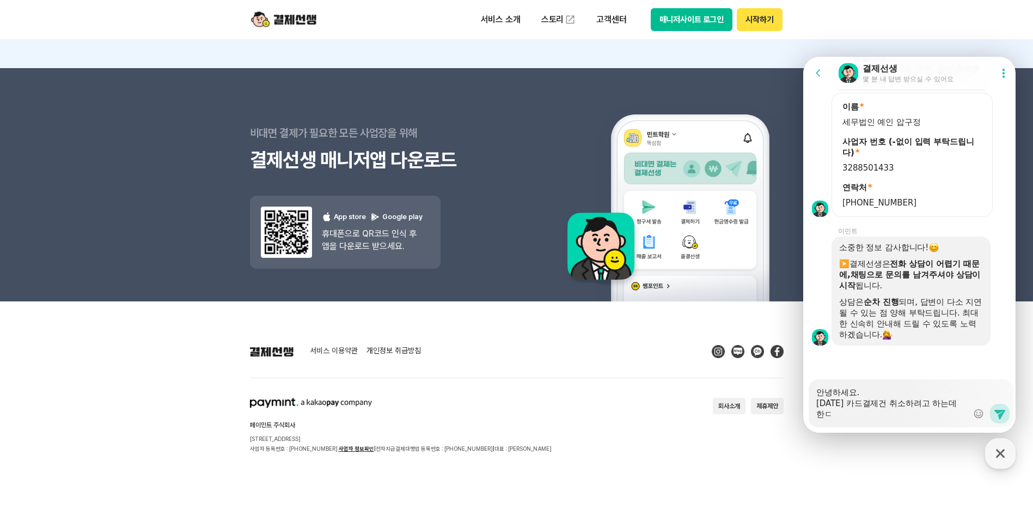
type textarea "x"
type textarea "안녕하세요. [DATE] 카드결제건 취소하려고 하는데 한도"
type textarea "x"
type textarea "안녕하세요. [DATE] 카드결제건 취소하려고 하는데 한도초"
type textarea "x"
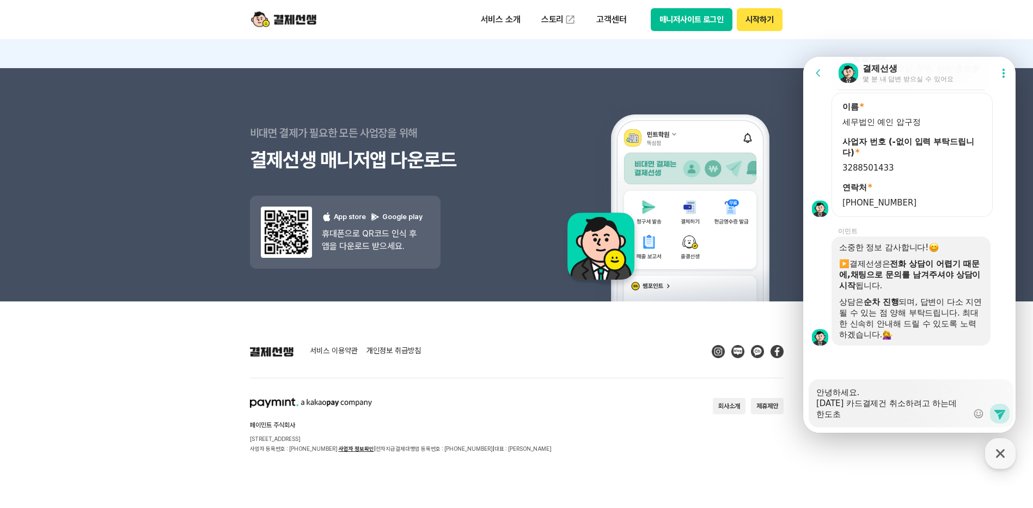
type textarea "안녕하세요. [DATE] 카드결제건 취소하려고 하는데 한도촉"
type textarea "x"
type textarea "안녕하세요. [DATE] 카드결제건 취소하려고 하는데 한도초고"
type textarea "x"
type textarea "안녕하세요. [DATE] 카드결제건 취소하려고 하는데 한도초과"
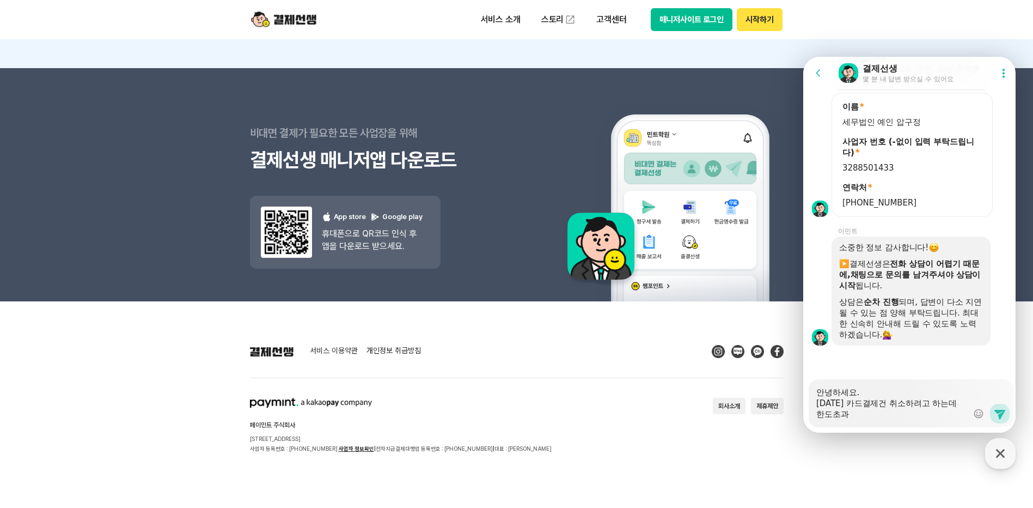
type textarea "x"
type textarea "안녕하세요. [DATE] 카드결제건 취소하려고 하는데 한도초괄"
type textarea "x"
type textarea "안녕하세요. [DATE] 카드결제건 취소하려고 하는데 한도초과라"
type textarea "x"
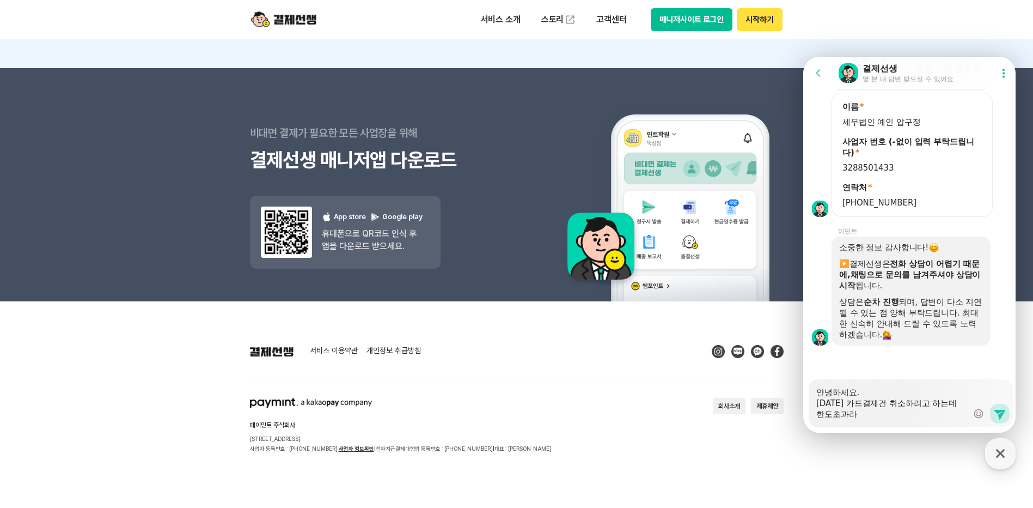
type textarea "안녕하세요. [DATE] 카드결제건 취소하려고 하는데 한도초과란"
type textarea "x"
type textarea "안녕하세요. [DATE] 카드결제건 취소하려고 하는데 한도초과라느"
type textarea "x"
type textarea "안녕하세요. [DATE] 카드결제건 취소하려고 하는데 한도초과라는"
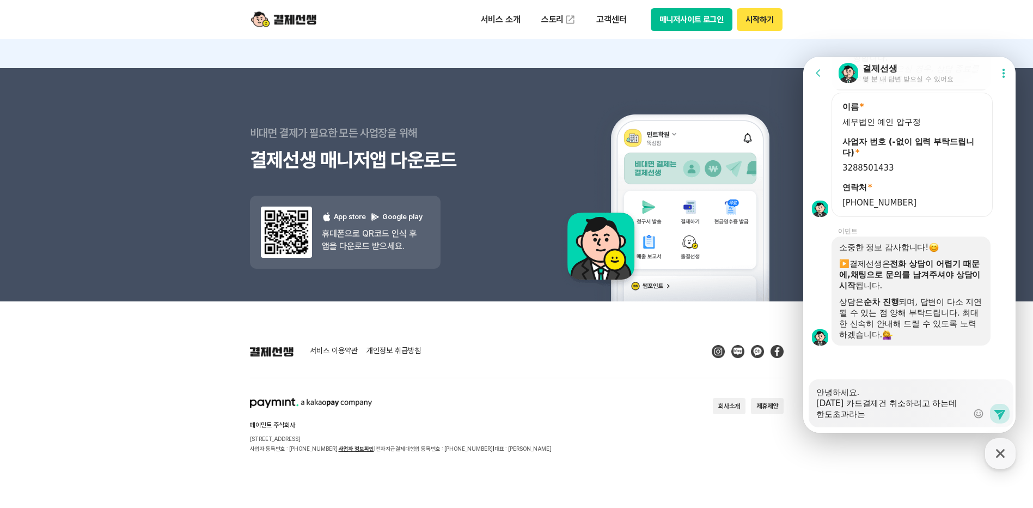
type textarea "x"
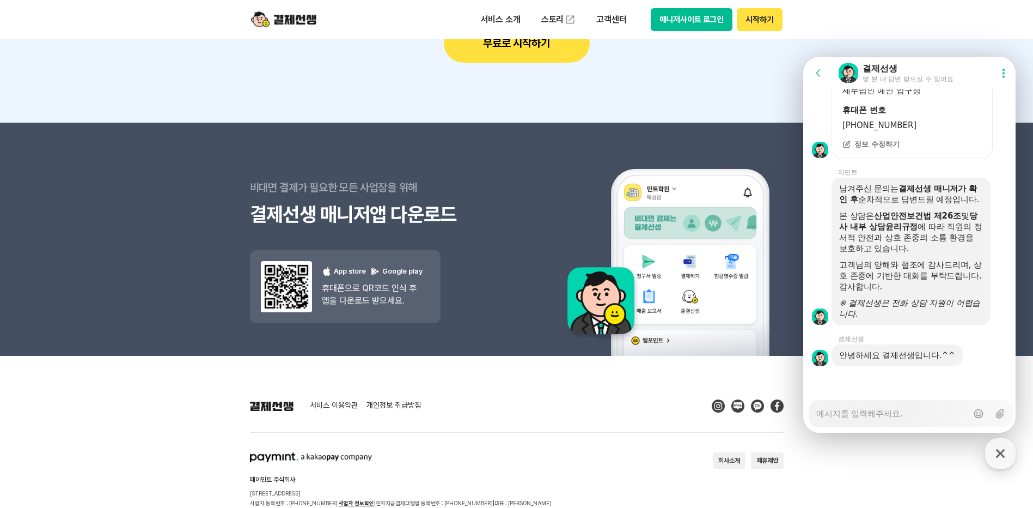
scroll to position [1434, 0]
click at [877, 414] on textarea "Messenger Input Textarea" at bounding box center [892, 409] width 151 height 19
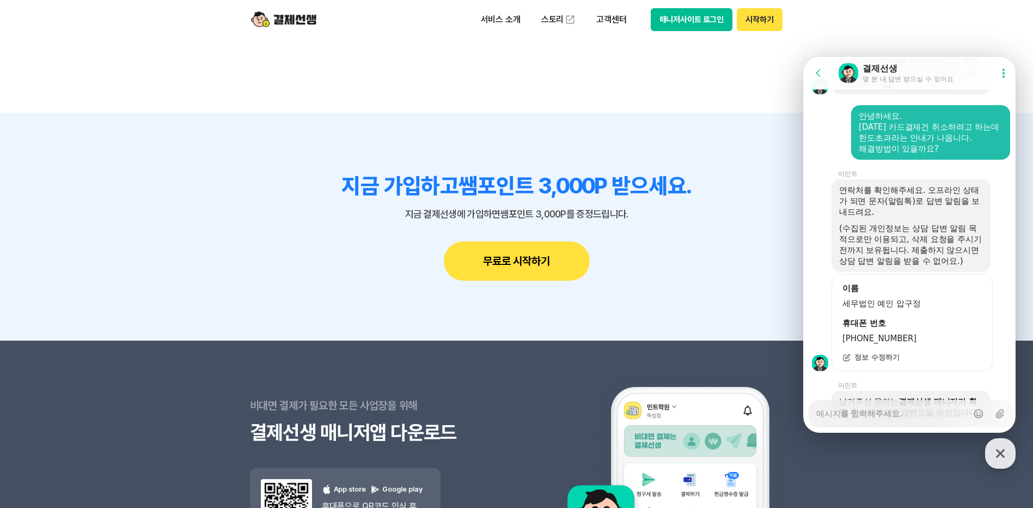
scroll to position [1161, 0]
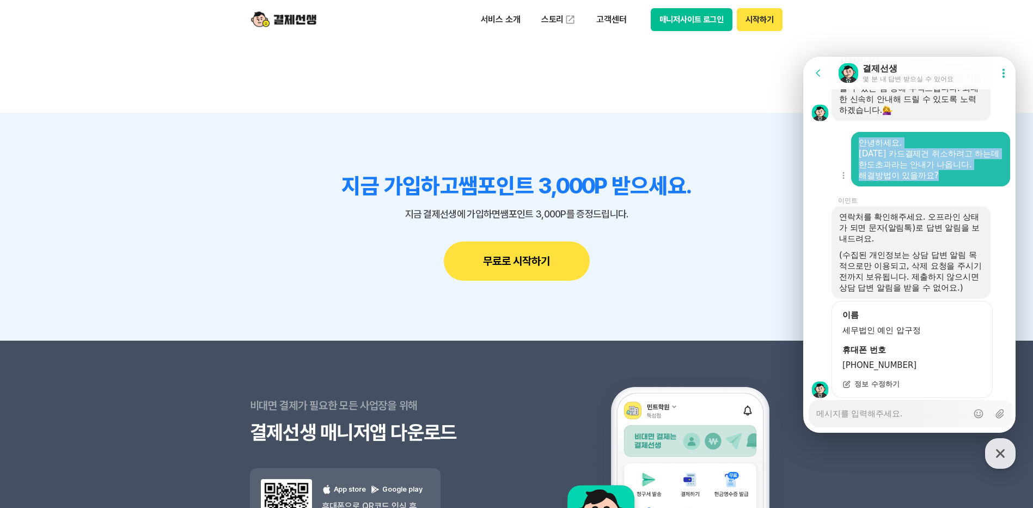
drag, startPoint x: 861, startPoint y: 151, endPoint x: 986, endPoint y: 194, distance: 132.5
click at [986, 186] on div "안녕하세요. [DATE] 카드결제건 취소하려고 하는데 한도초과라는 안내가 나옵니다. 해결방법이 있을까요?" at bounding box center [930, 159] width 159 height 54
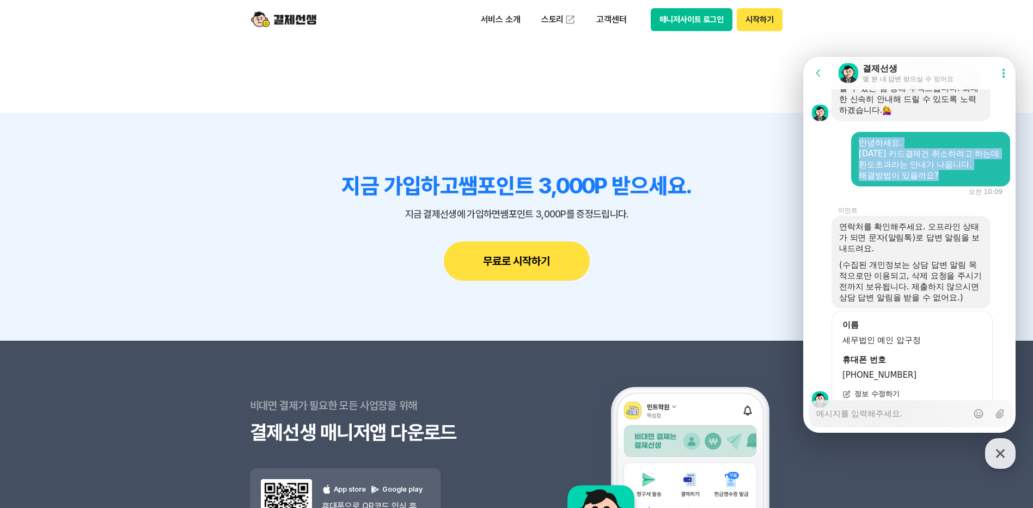
copy div "안녕하세요. [DATE] 카드결제건 취소하려고 하는데 한도초과라는 안내가 나옵니다. 해결방법이 있을까요?"
click at [920, 422] on div "Messenger Input Textarea" at bounding box center [892, 413] width 151 height 26
click at [918, 409] on textarea "Messenger Input Textarea" at bounding box center [892, 409] width 151 height 19
paste textarea "안녕하세요. [DATE] 카드결제건 취소하려고 하는데 한도초과라는 안내가 나옵니다. 해결방법이 있을까요?"
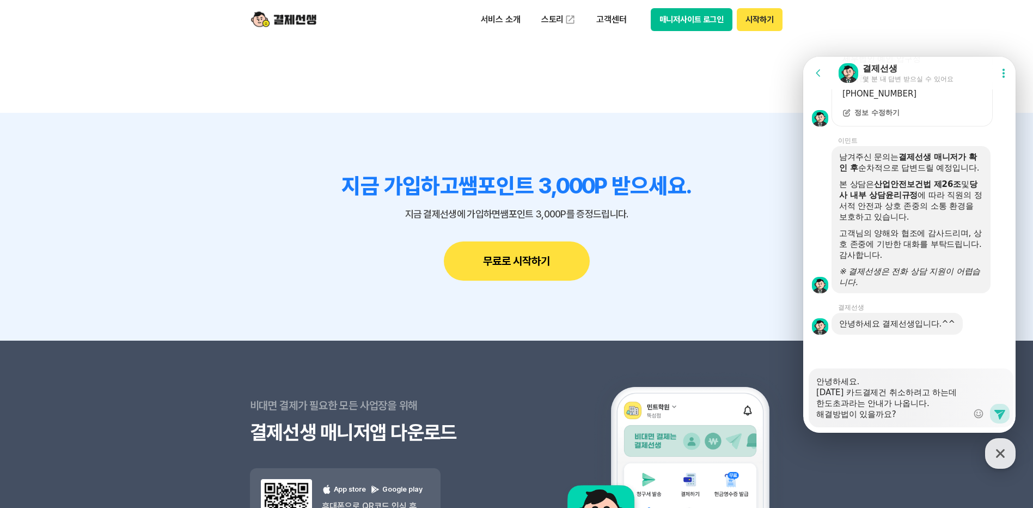
scroll to position [1475, 0]
click at [990, 415] on button "Send new message" at bounding box center [1000, 414] width 20 height 20
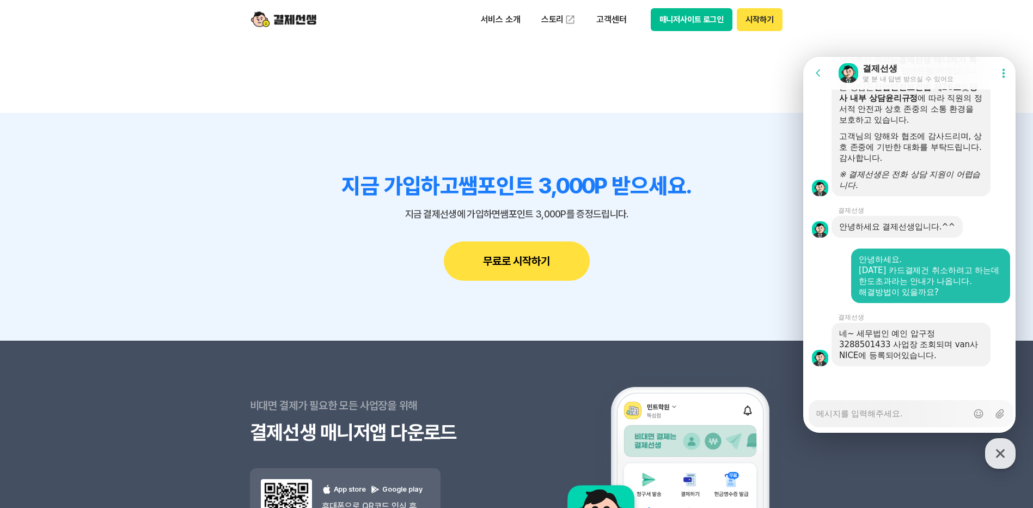
scroll to position [1572, 0]
click at [941, 412] on textarea "Messenger Input Textarea" at bounding box center [892, 409] width 151 height 19
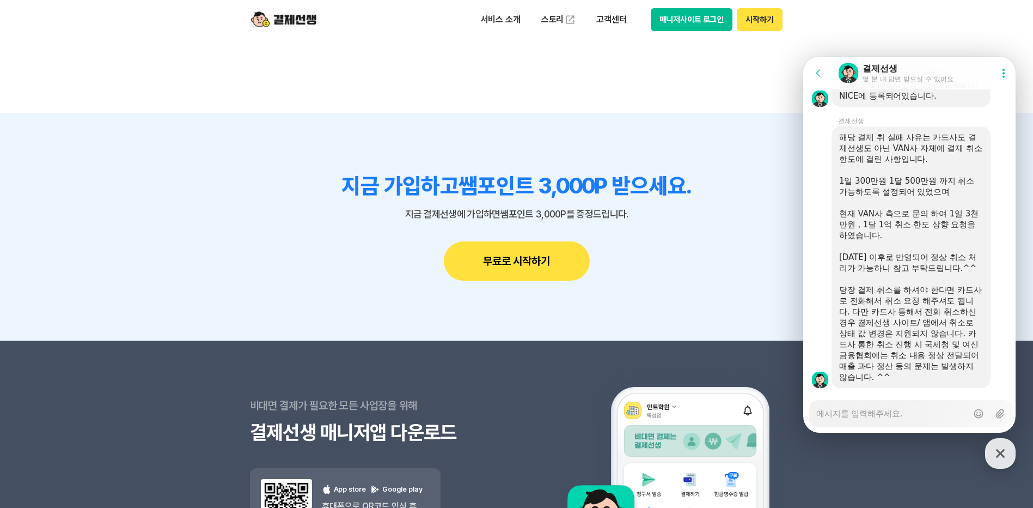
scroll to position [1853, 0]
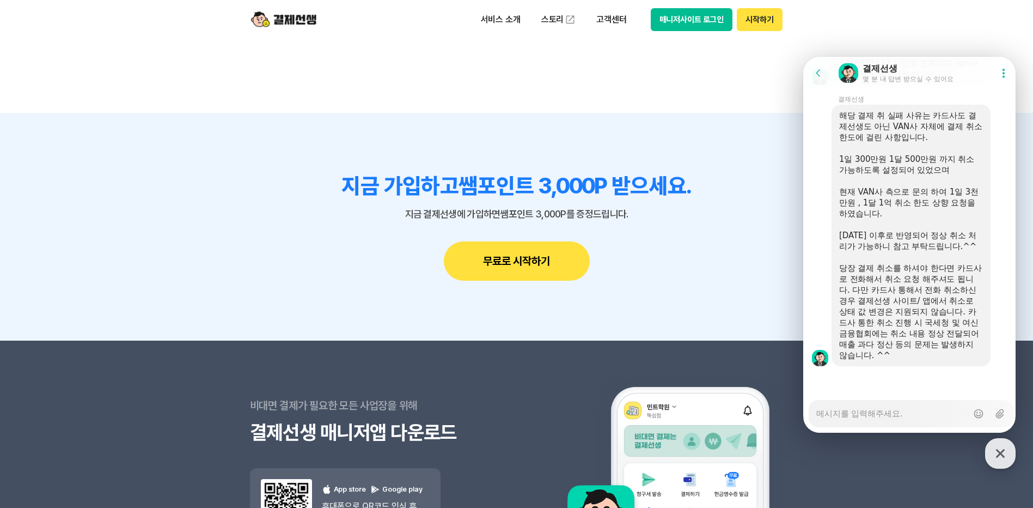
click at [938, 415] on textarea "Messenger Input Textarea" at bounding box center [892, 409] width 151 height 19
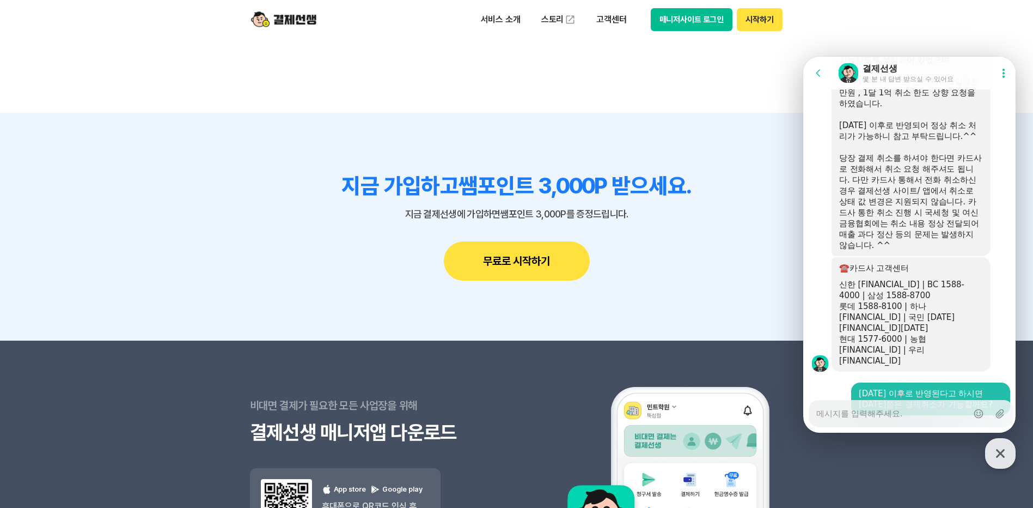
scroll to position [2032, 0]
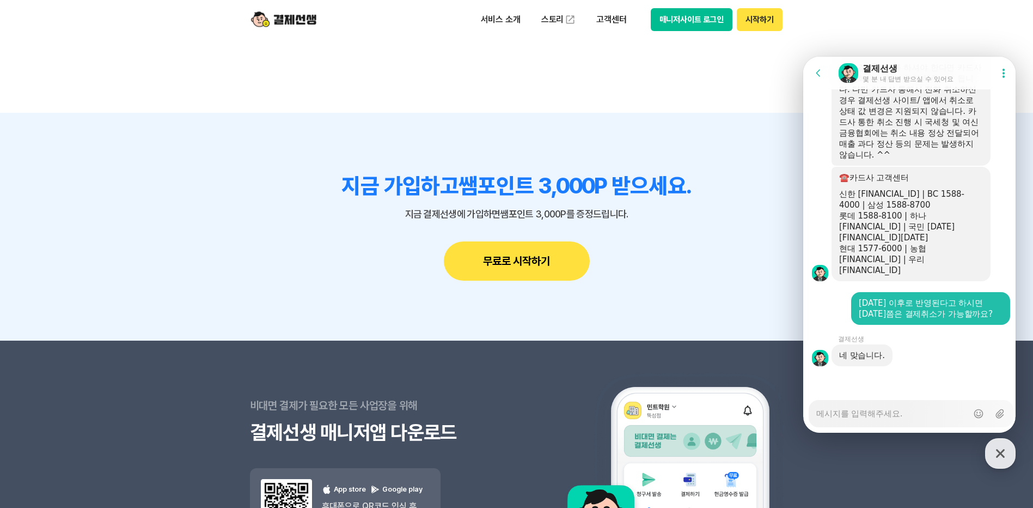
click at [895, 415] on textarea "Messenger Input Textarea" at bounding box center [892, 409] width 151 height 19
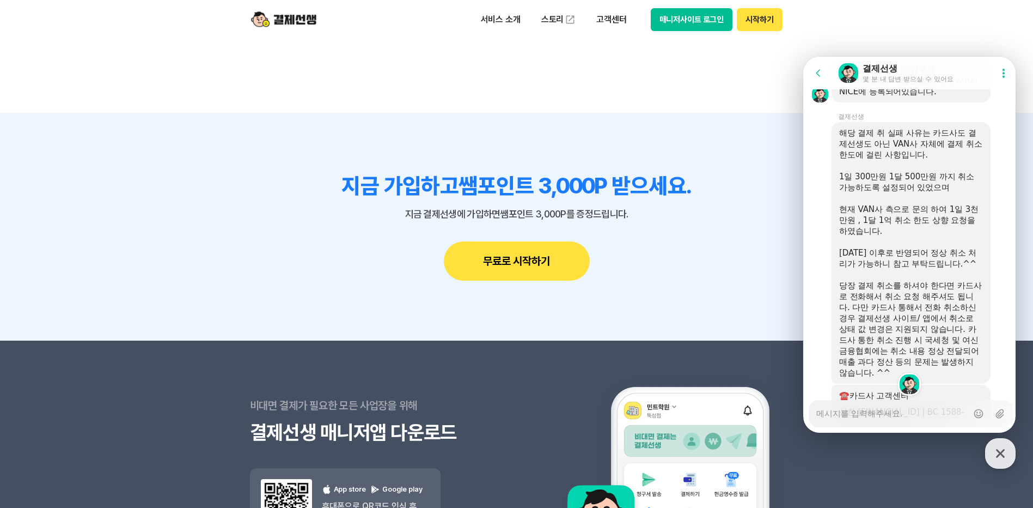
scroll to position [2128, 0]
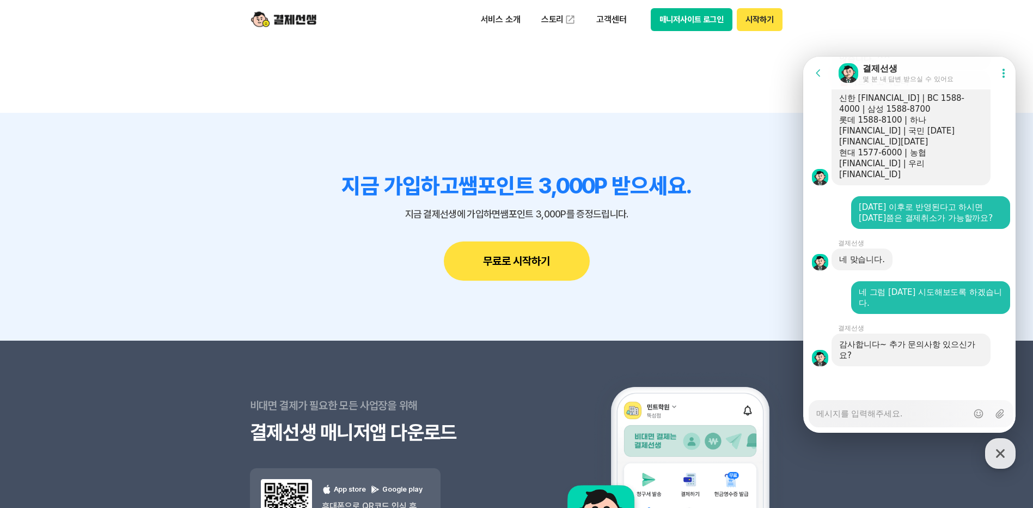
click at [873, 412] on textarea "Messenger Input Textarea" at bounding box center [892, 409] width 151 height 19
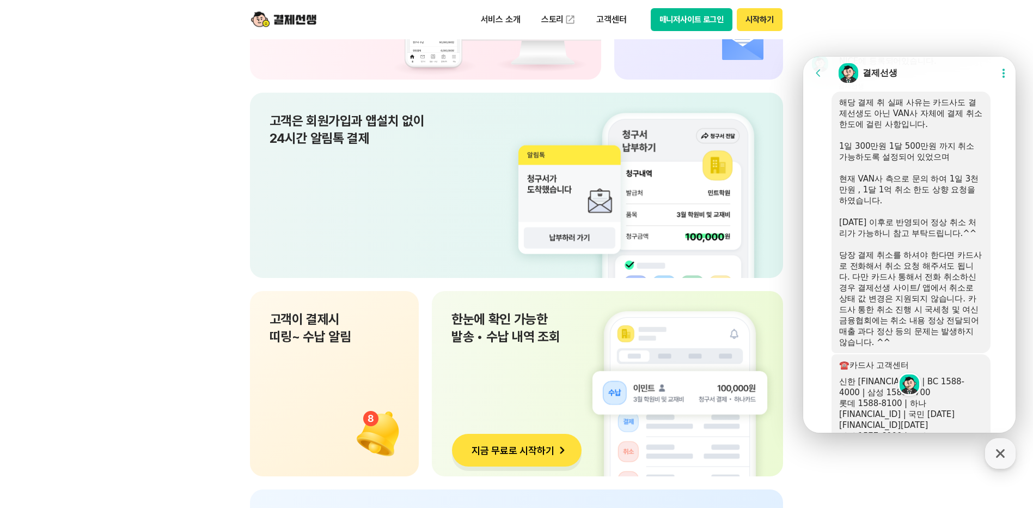
scroll to position [7134, 0]
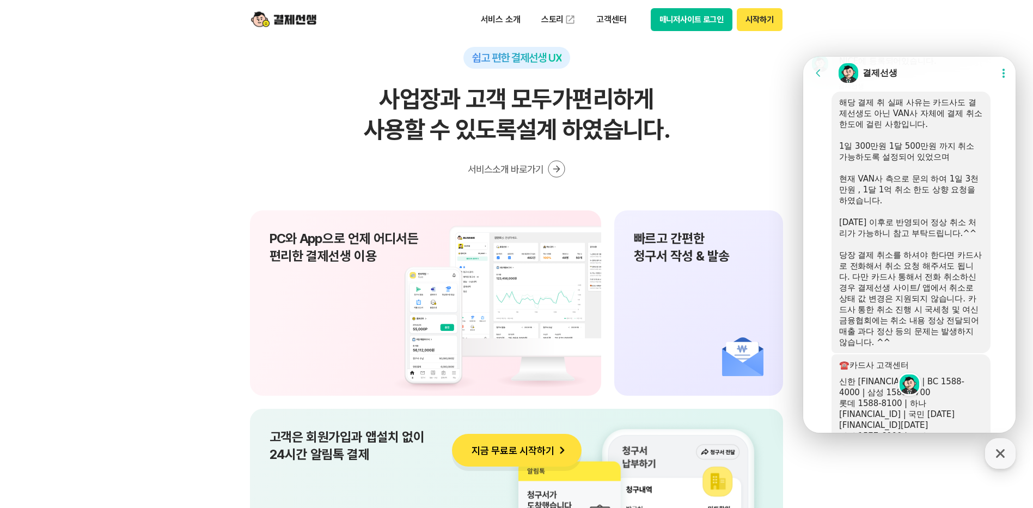
click at [994, 34] on header "서비스 소개 스토리 고객센터 매니저사이트 로그인 시작하기" at bounding box center [516, 19] width 1033 height 39
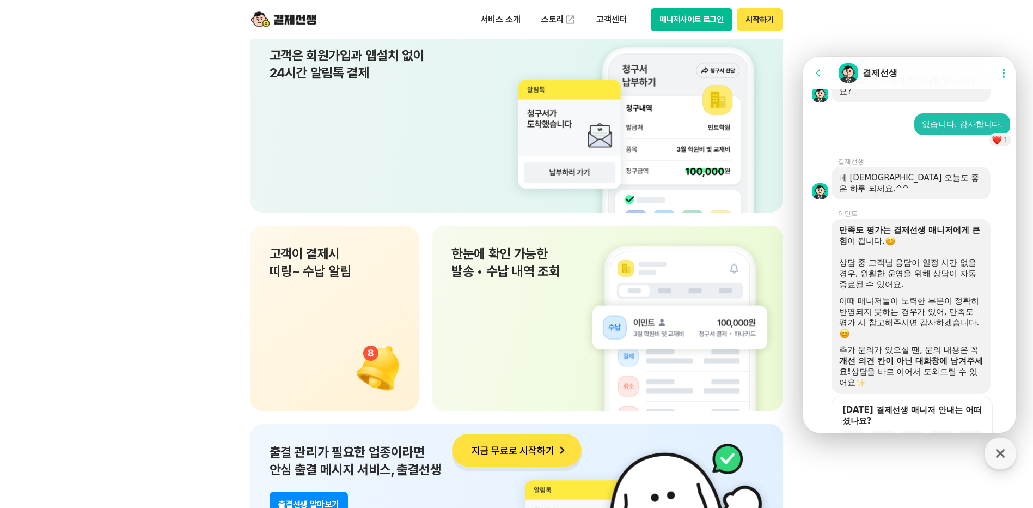
scroll to position [2490, 0]
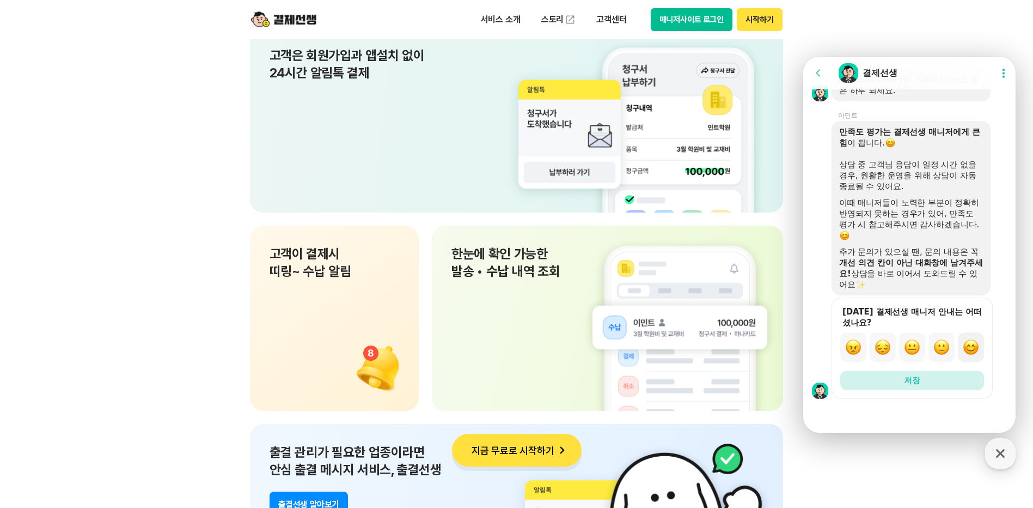
click at [967, 349] on img "button" at bounding box center [971, 347] width 16 height 16
click at [957, 386] on button "저장" at bounding box center [913, 380] width 144 height 20
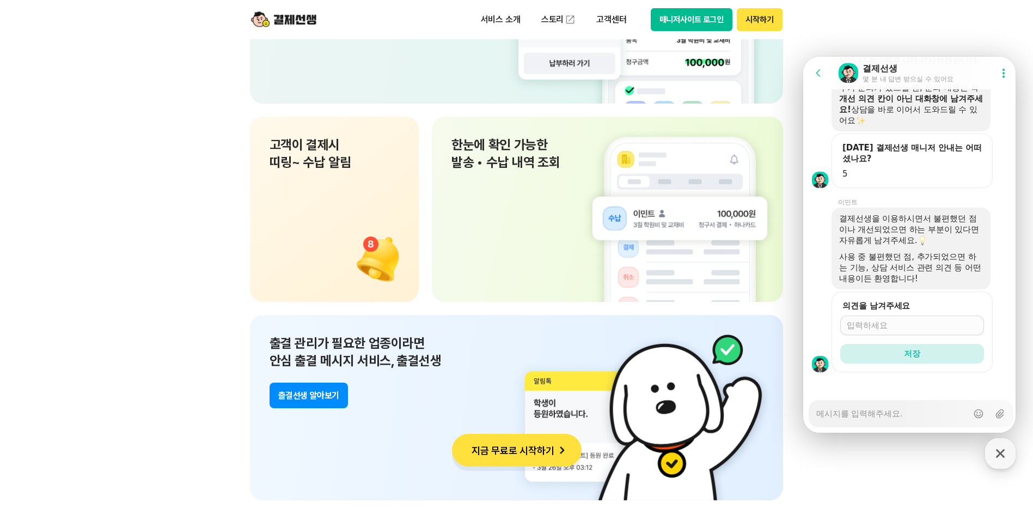
scroll to position [2660, 0]
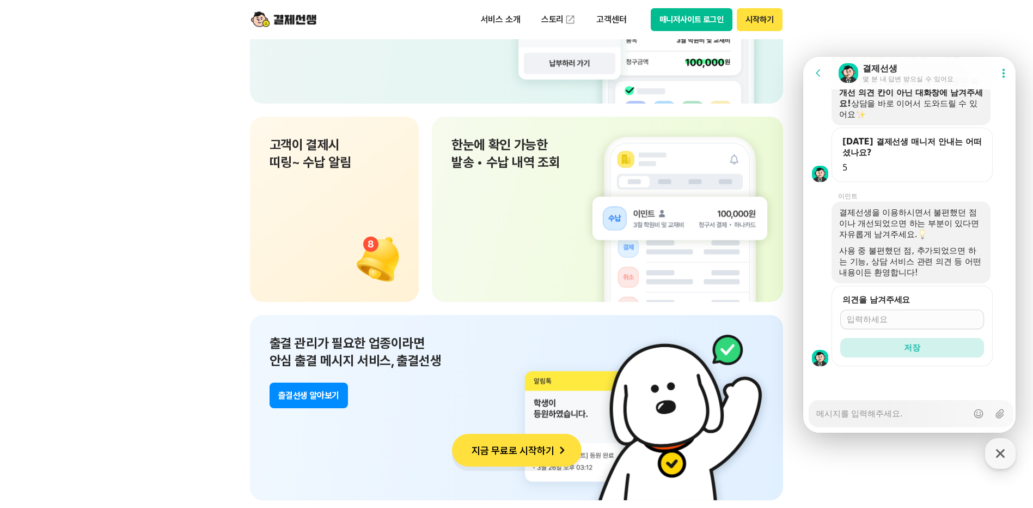
click at [947, 324] on input "의견을 남겨주세요" at bounding box center [912, 319] width 131 height 11
click at [938, 349] on button "저장" at bounding box center [913, 348] width 144 height 20
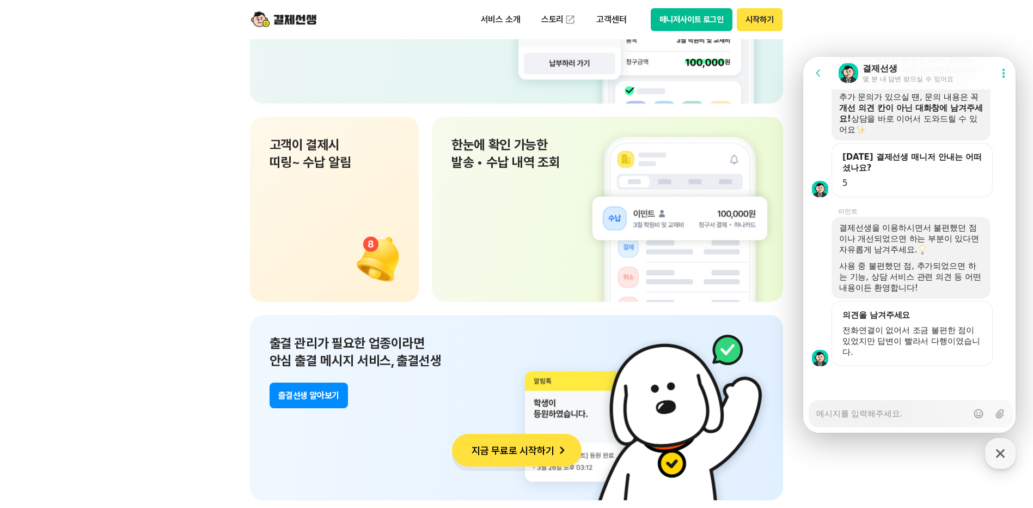
scroll to position [2644, 0]
click at [39, 260] on section "쉽고 편한 결제선생 UX 사업장과 고객 모두가 편리하게 사용할 수 있도록 설계 하였습니다. 서비스소개 바로가기 PC와 App으로 언제 어디서든…" at bounding box center [516, 99] width 1033 height 1085
click at [153, 355] on section "쉽고 편한 결제선생 UX 사업장과 고객 모두가 편리하게 사용할 수 있도록 설계 하였습니다. 서비스소개 바로가기 PC와 App으로 언제 어디서든…" at bounding box center [516, 99] width 1033 height 1085
